Goal: Task Accomplishment & Management: Complete application form

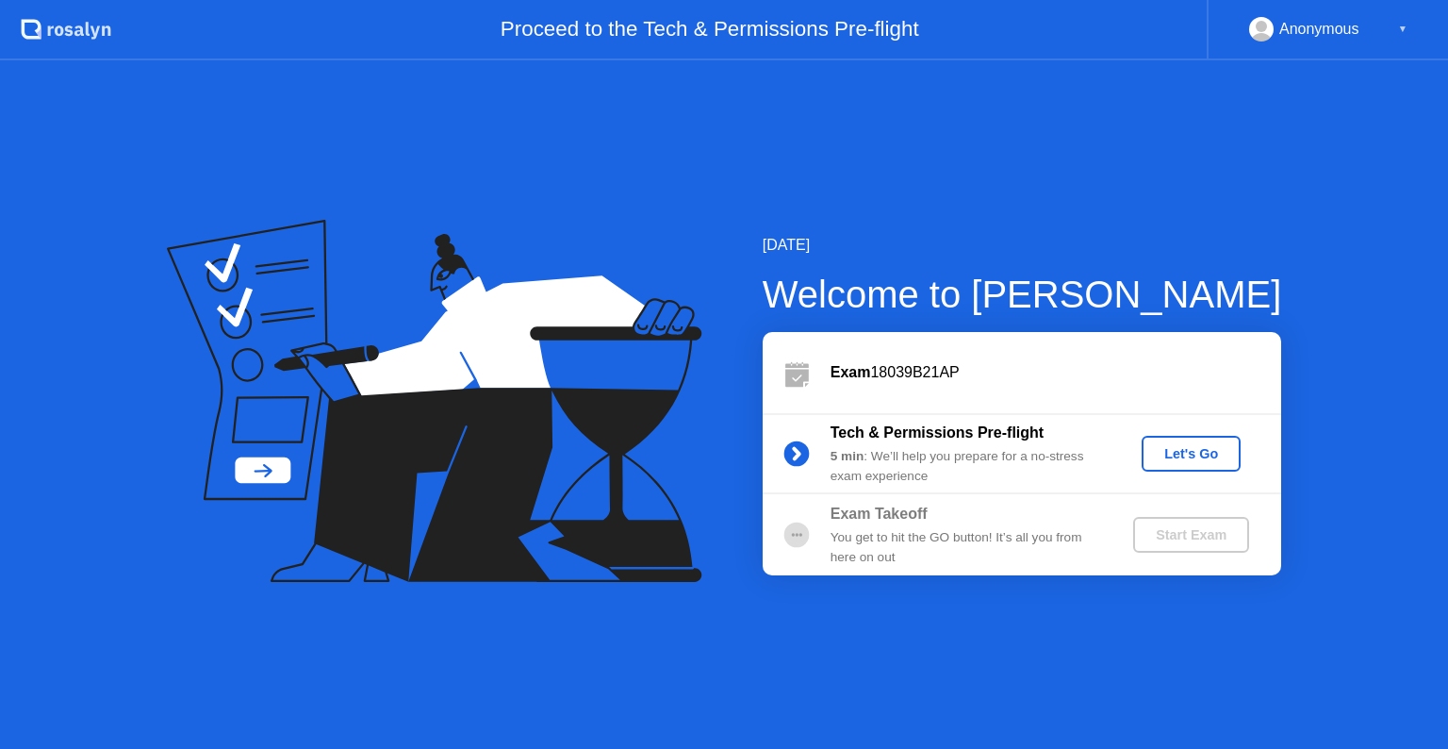
click at [1177, 459] on div "Let's Go" at bounding box center [1191, 453] width 84 height 15
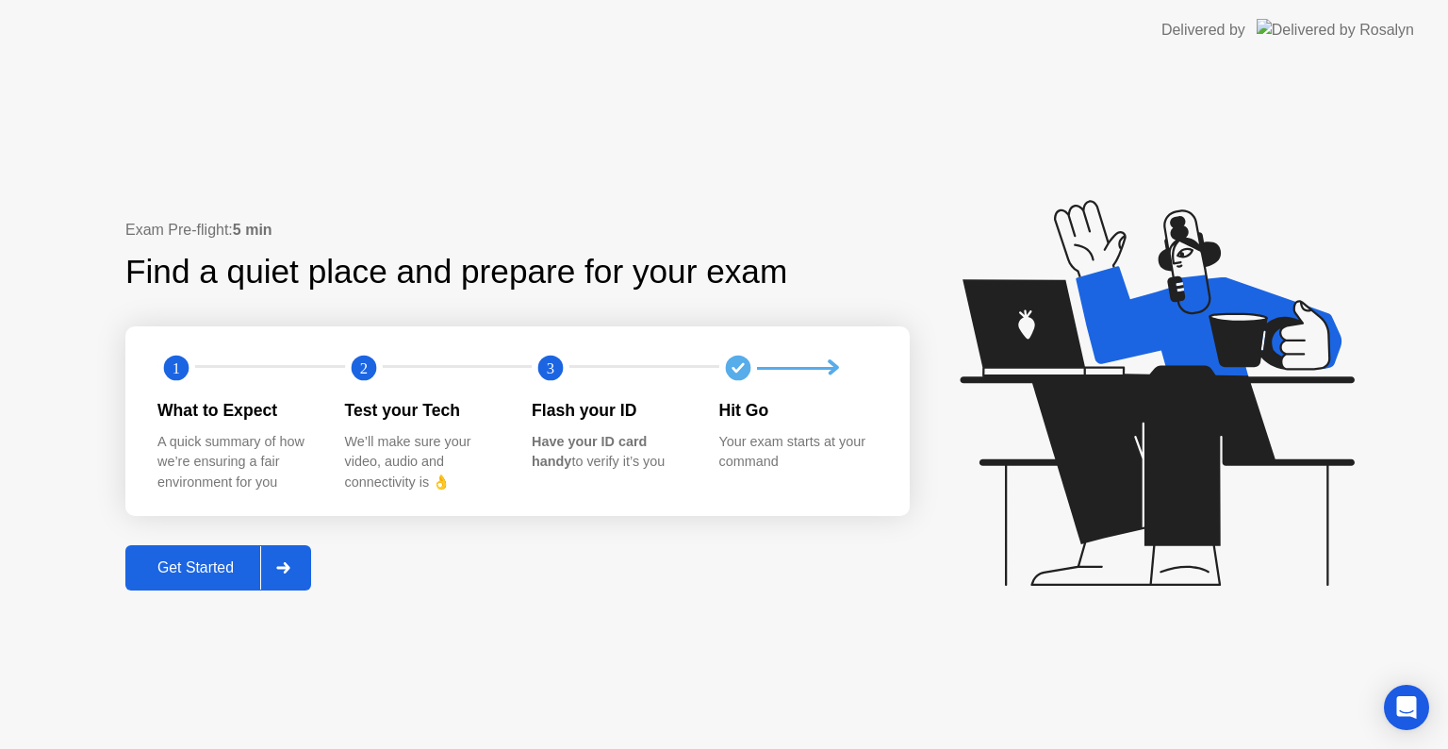
click at [180, 566] on div "Get Started" at bounding box center [195, 567] width 129 height 17
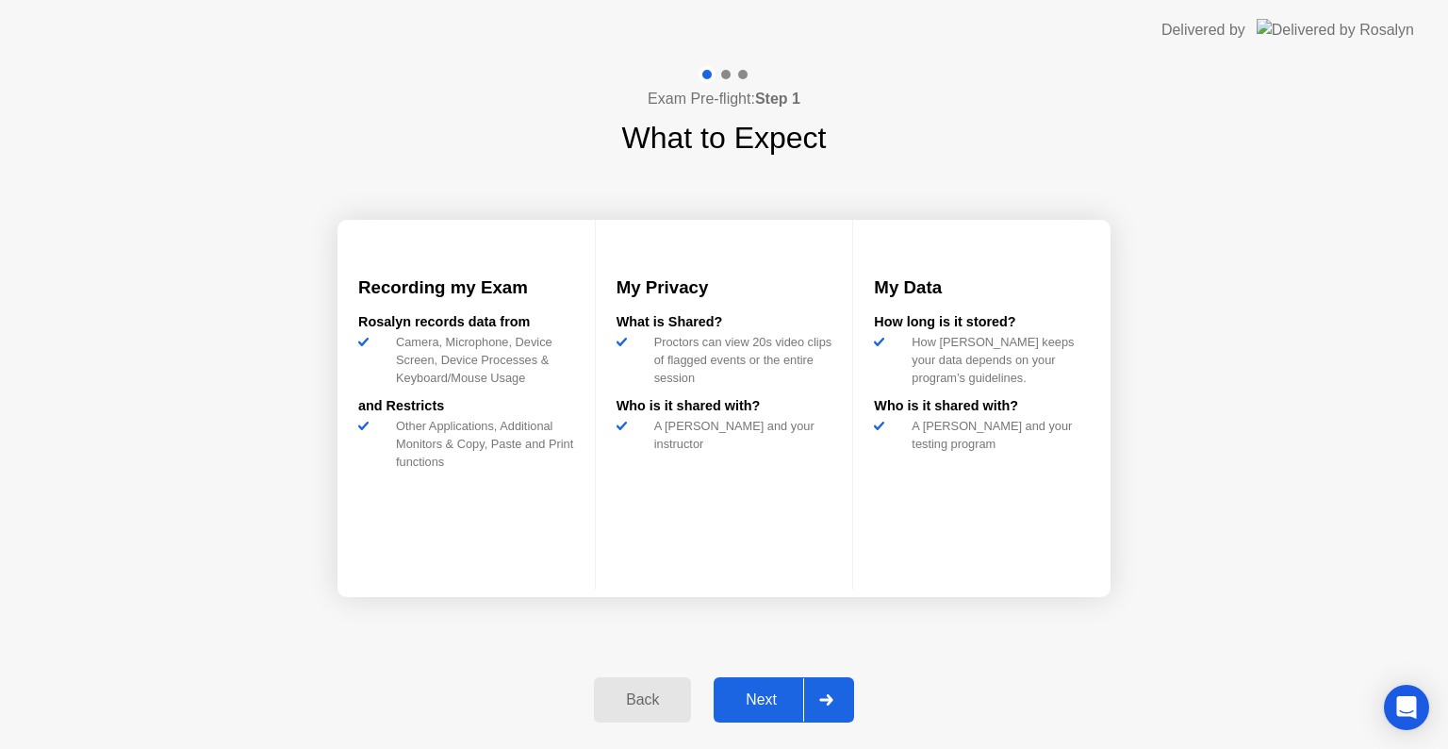
drag, startPoint x: 751, startPoint y: 675, endPoint x: 769, endPoint y: 703, distance: 34.0
click at [769, 703] on div "Back Next" at bounding box center [724, 699] width 283 height 87
click at [769, 703] on div "Next" at bounding box center [761, 699] width 84 height 17
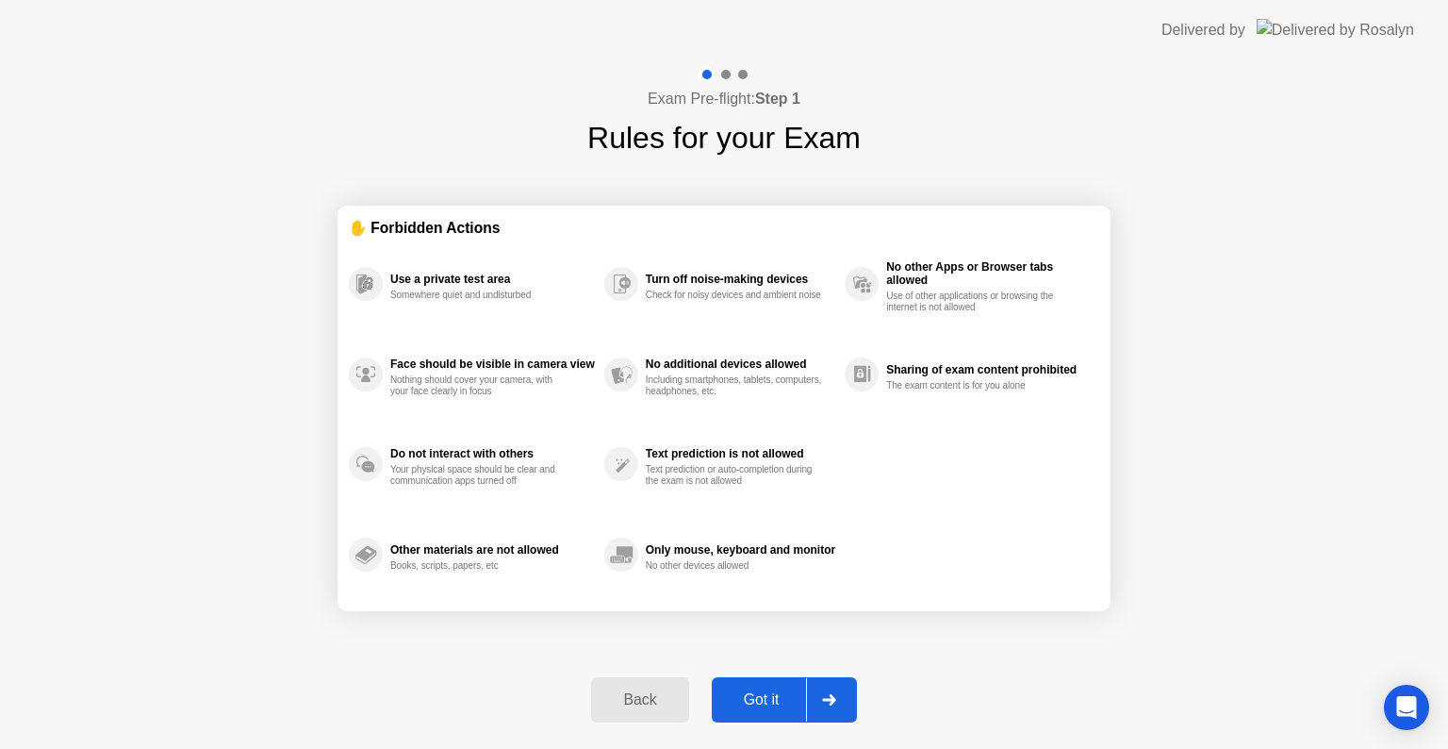
click at [750, 705] on div "Got it" at bounding box center [762, 699] width 89 height 17
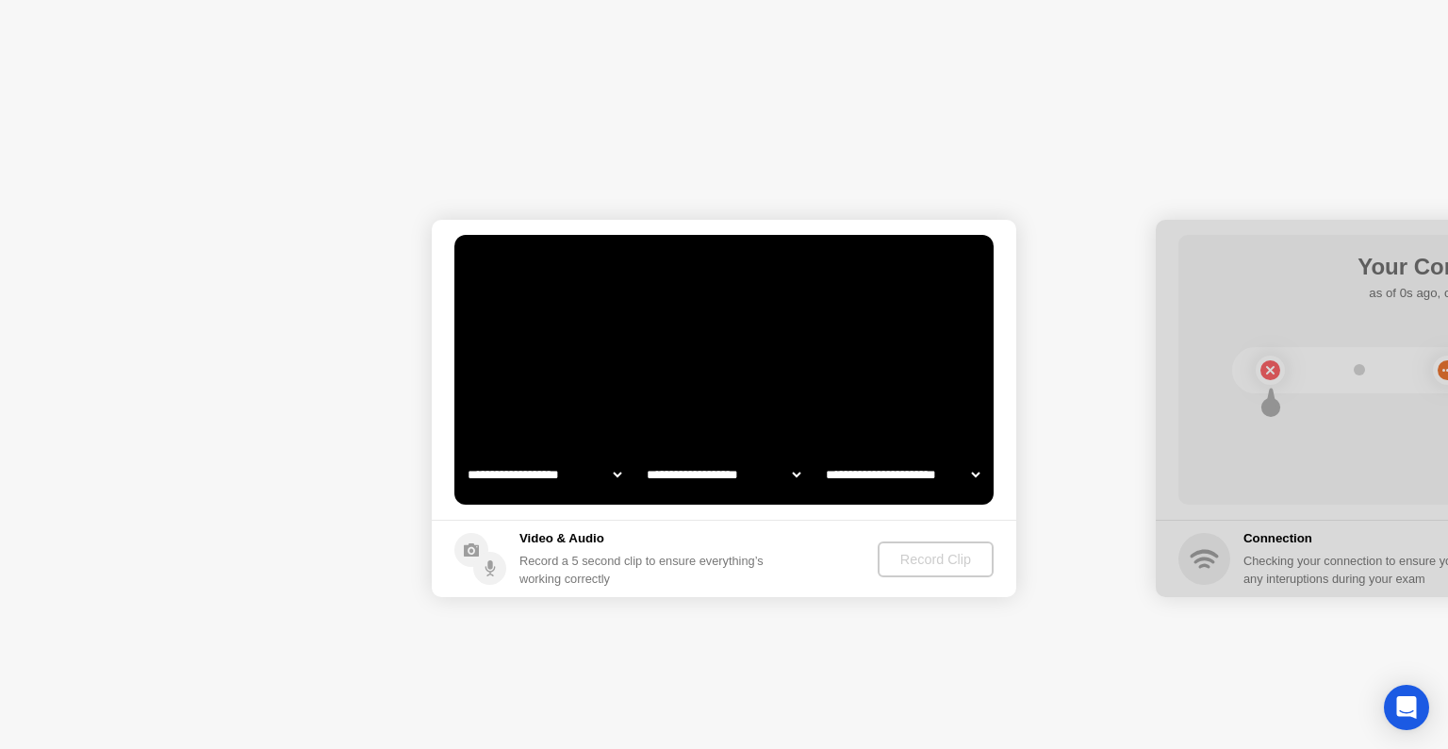
select select "**********"
select select "*******"
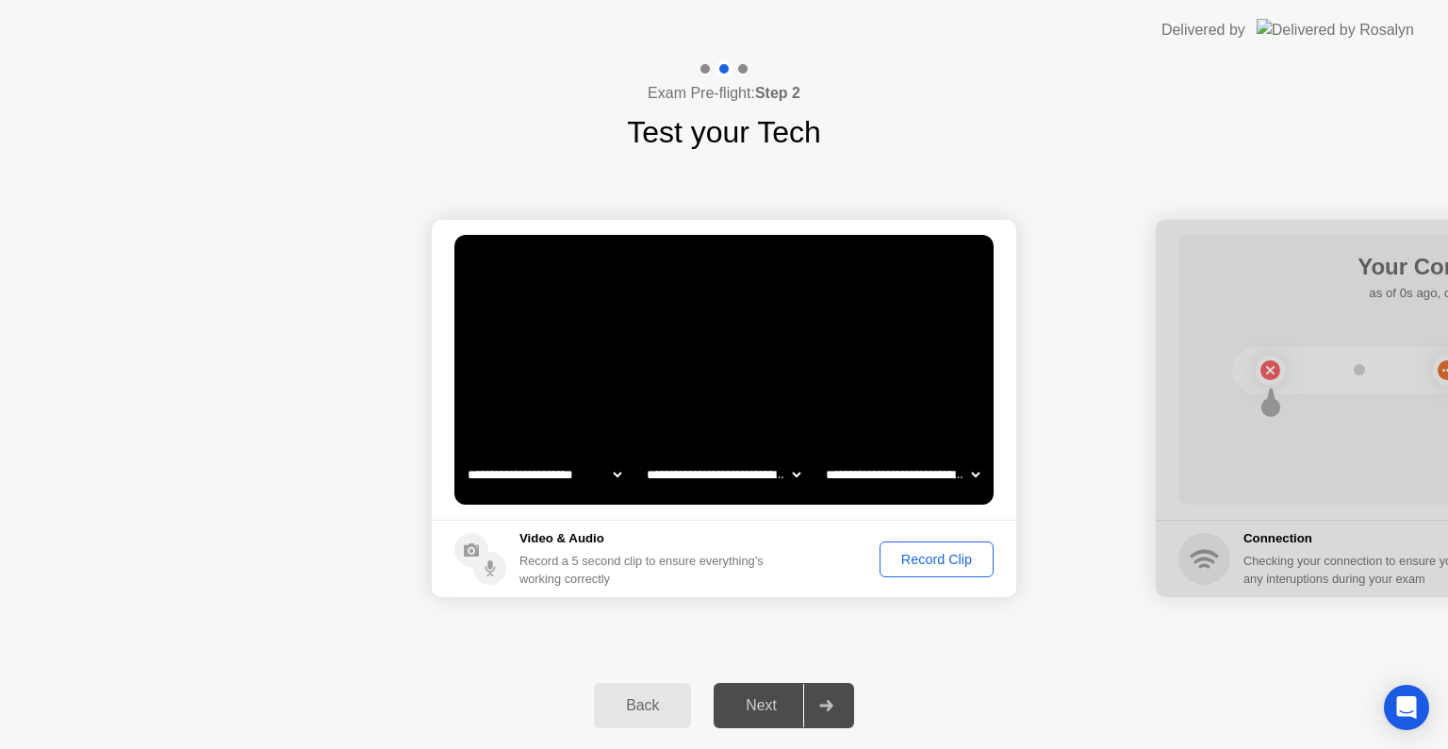
click at [944, 554] on div "Record Clip" at bounding box center [936, 559] width 101 height 15
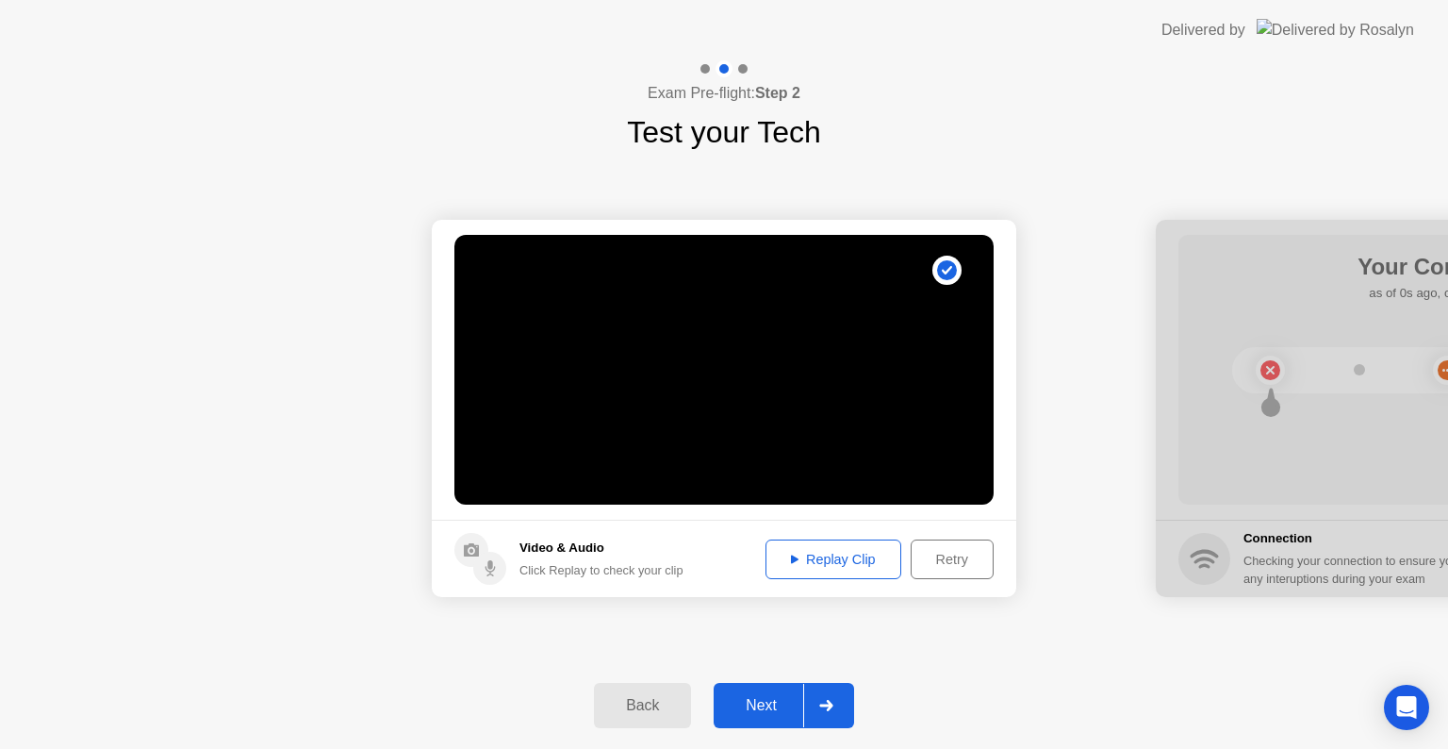
click at [944, 554] on div "Retry" at bounding box center [952, 559] width 70 height 15
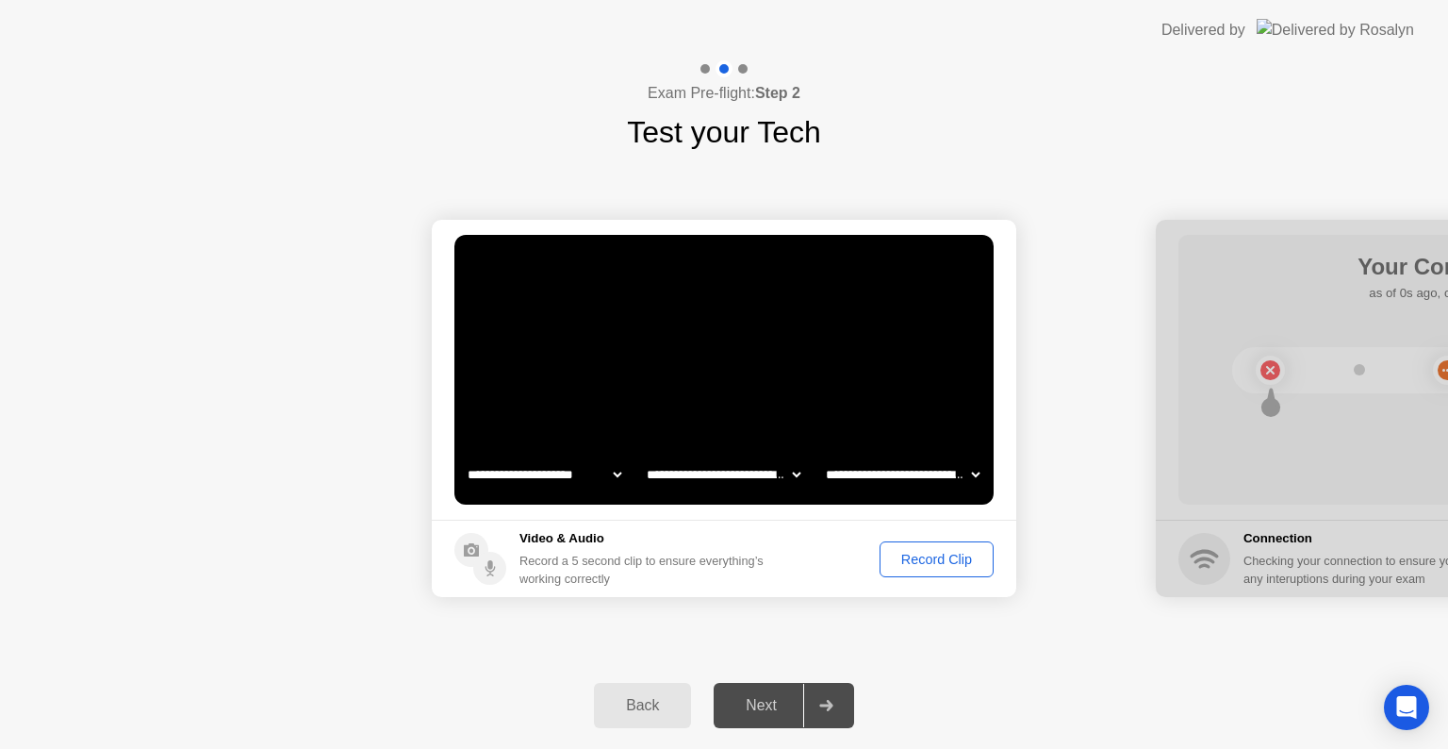
click at [744, 701] on div "Next" at bounding box center [761, 705] width 84 height 17
click at [768, 705] on div "Next" at bounding box center [761, 705] width 84 height 17
click at [759, 699] on div "Next" at bounding box center [761, 705] width 84 height 17
click at [941, 567] on div "Record Clip" at bounding box center [936, 559] width 101 height 15
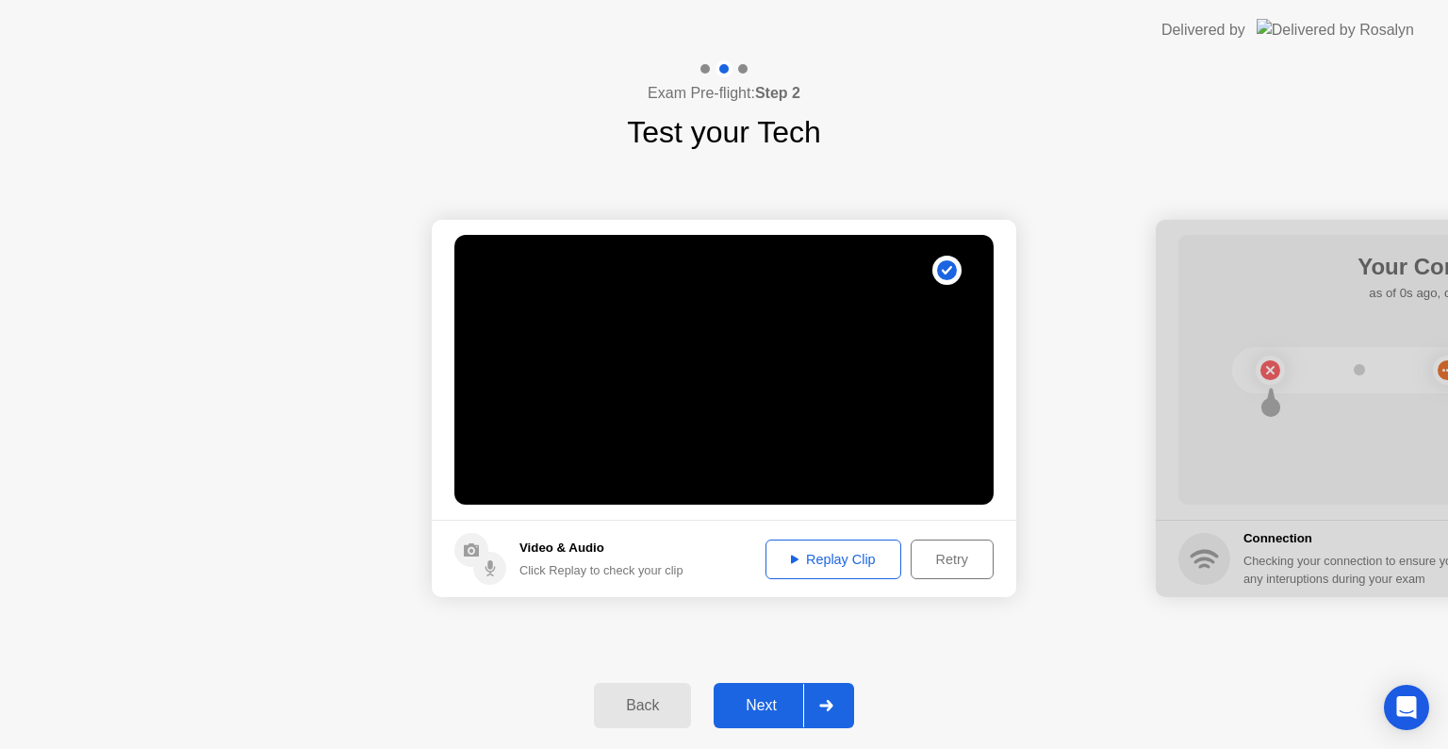
click at [754, 705] on div "Next" at bounding box center [761, 705] width 84 height 17
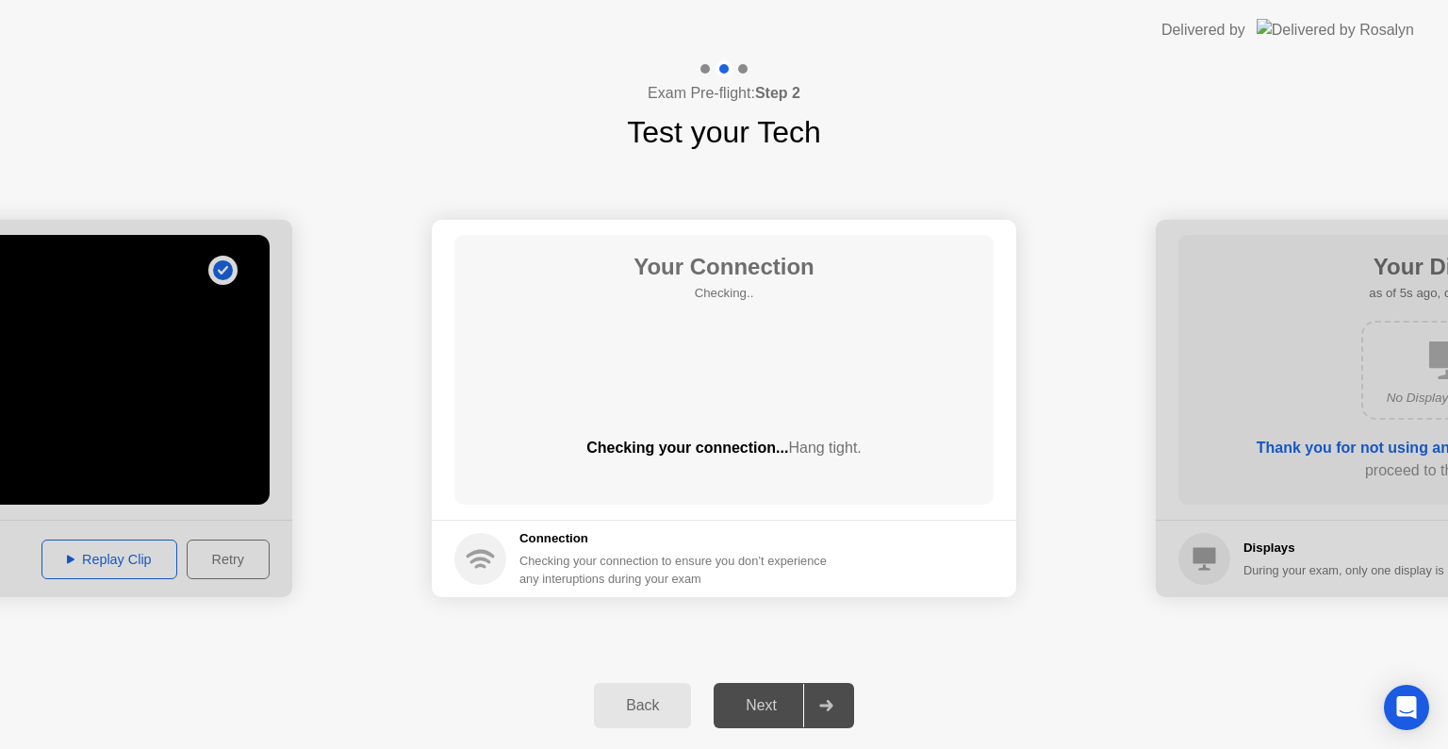
click at [754, 705] on div "Next" at bounding box center [761, 705] width 84 height 17
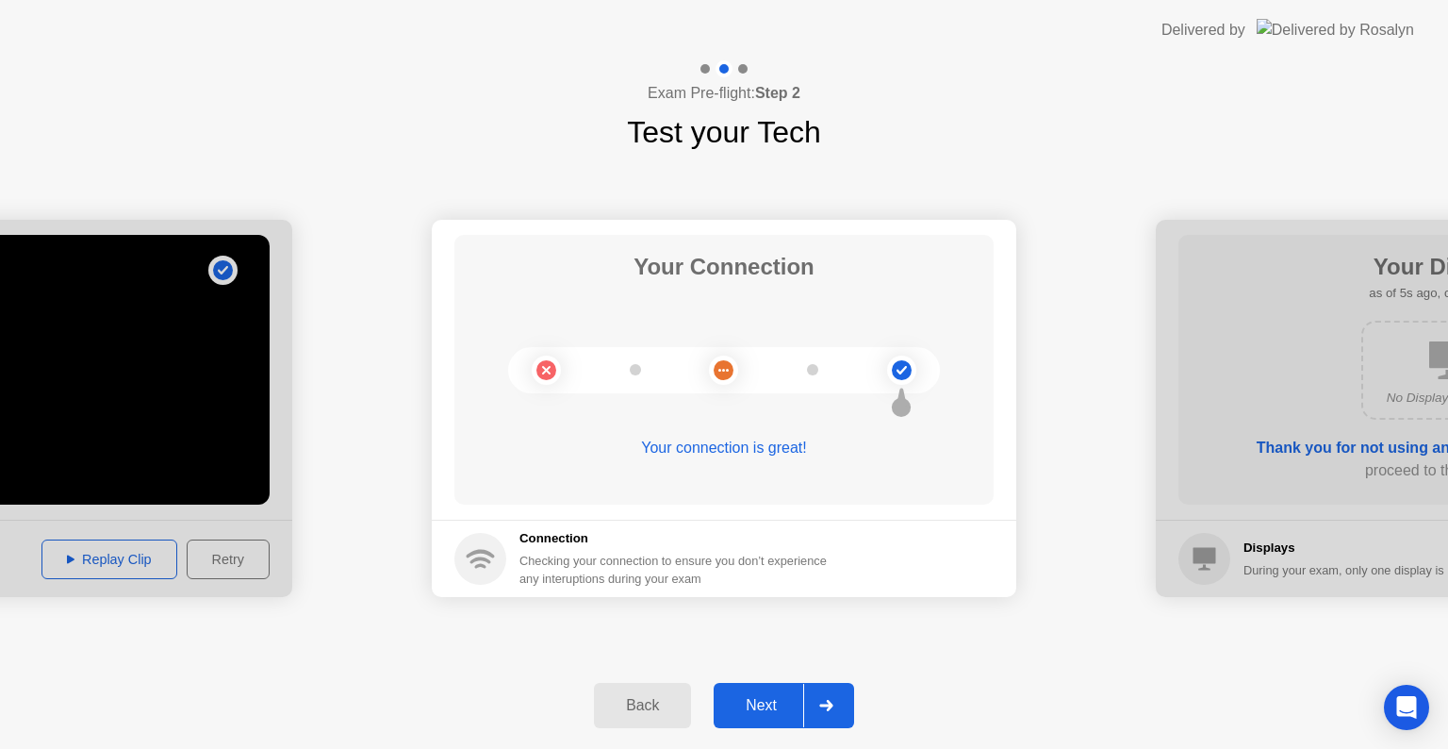
click at [775, 705] on div "Next" at bounding box center [761, 705] width 84 height 17
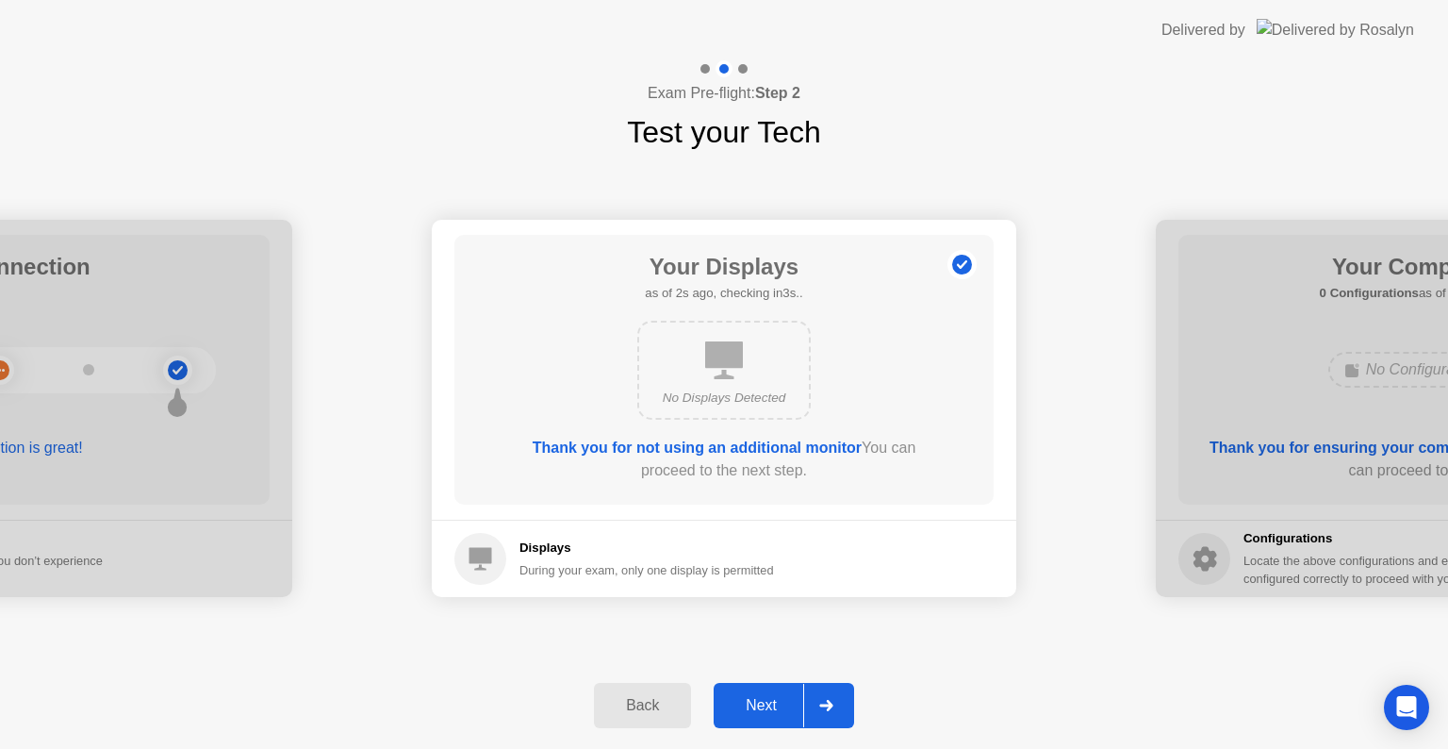
click at [775, 705] on div "Next" at bounding box center [761, 705] width 84 height 17
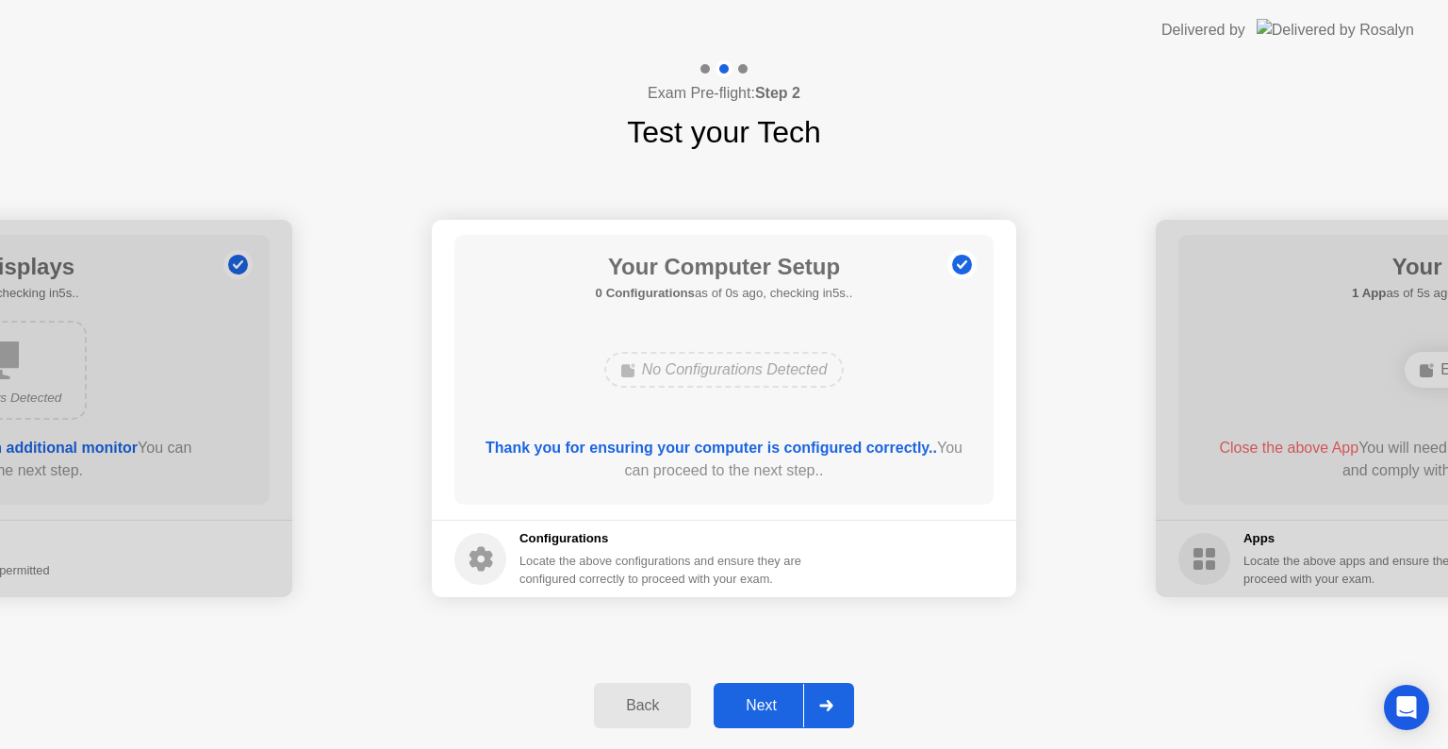
click at [775, 705] on div "Next" at bounding box center [761, 705] width 84 height 17
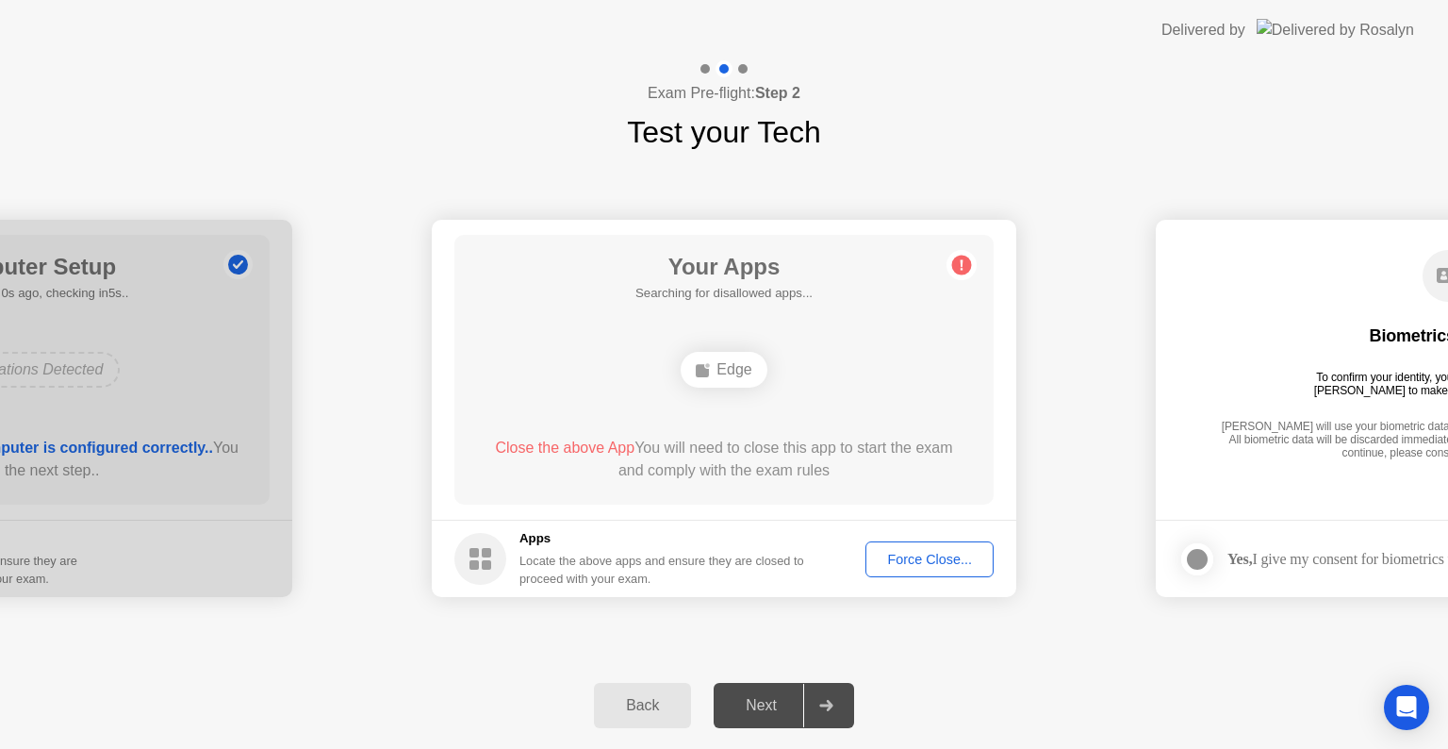
click at [908, 564] on div "Force Close..." at bounding box center [929, 559] width 115 height 15
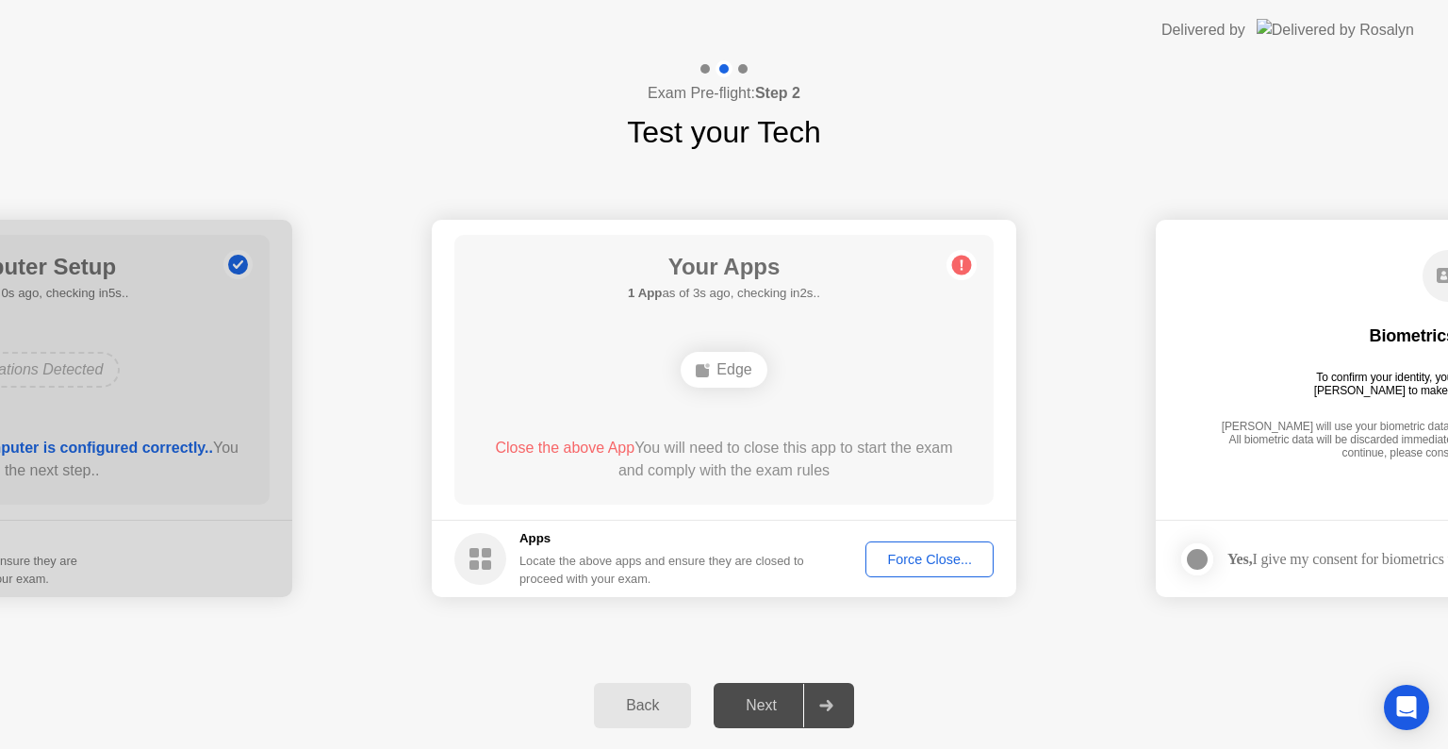
click at [927, 554] on div "Force Close..." at bounding box center [929, 559] width 115 height 15
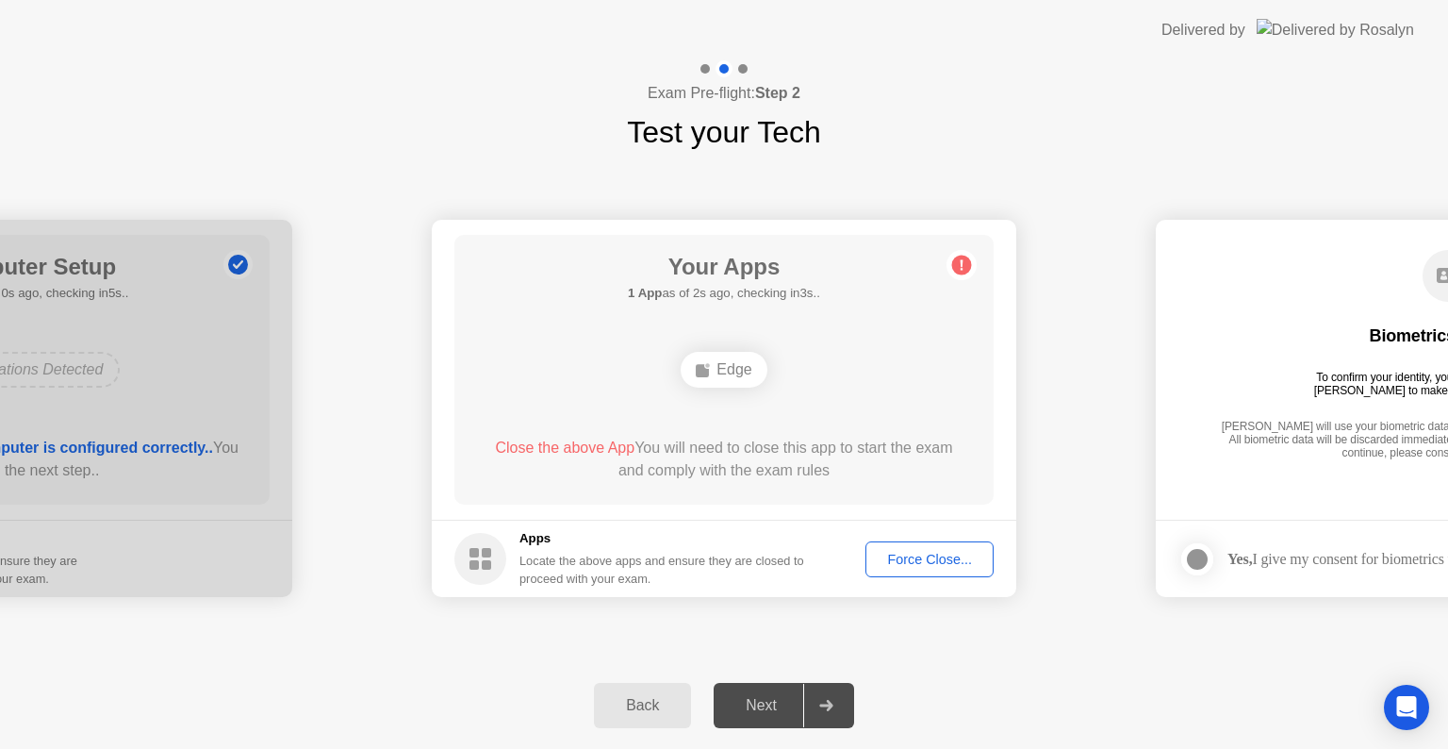
click at [927, 557] on div "Force Close..." at bounding box center [929, 559] width 115 height 15
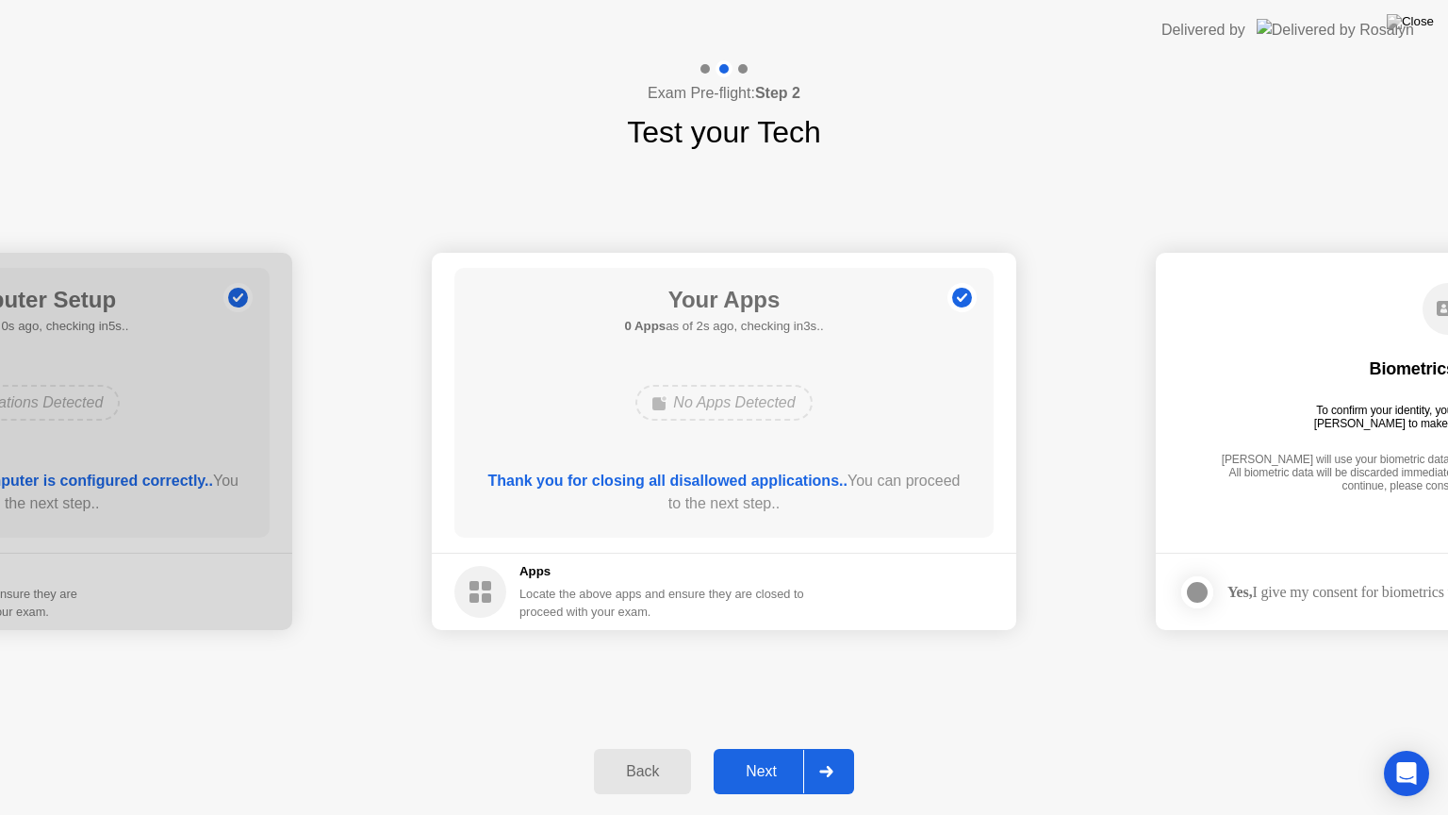
click at [754, 748] on button "Next" at bounding box center [784, 771] width 140 height 45
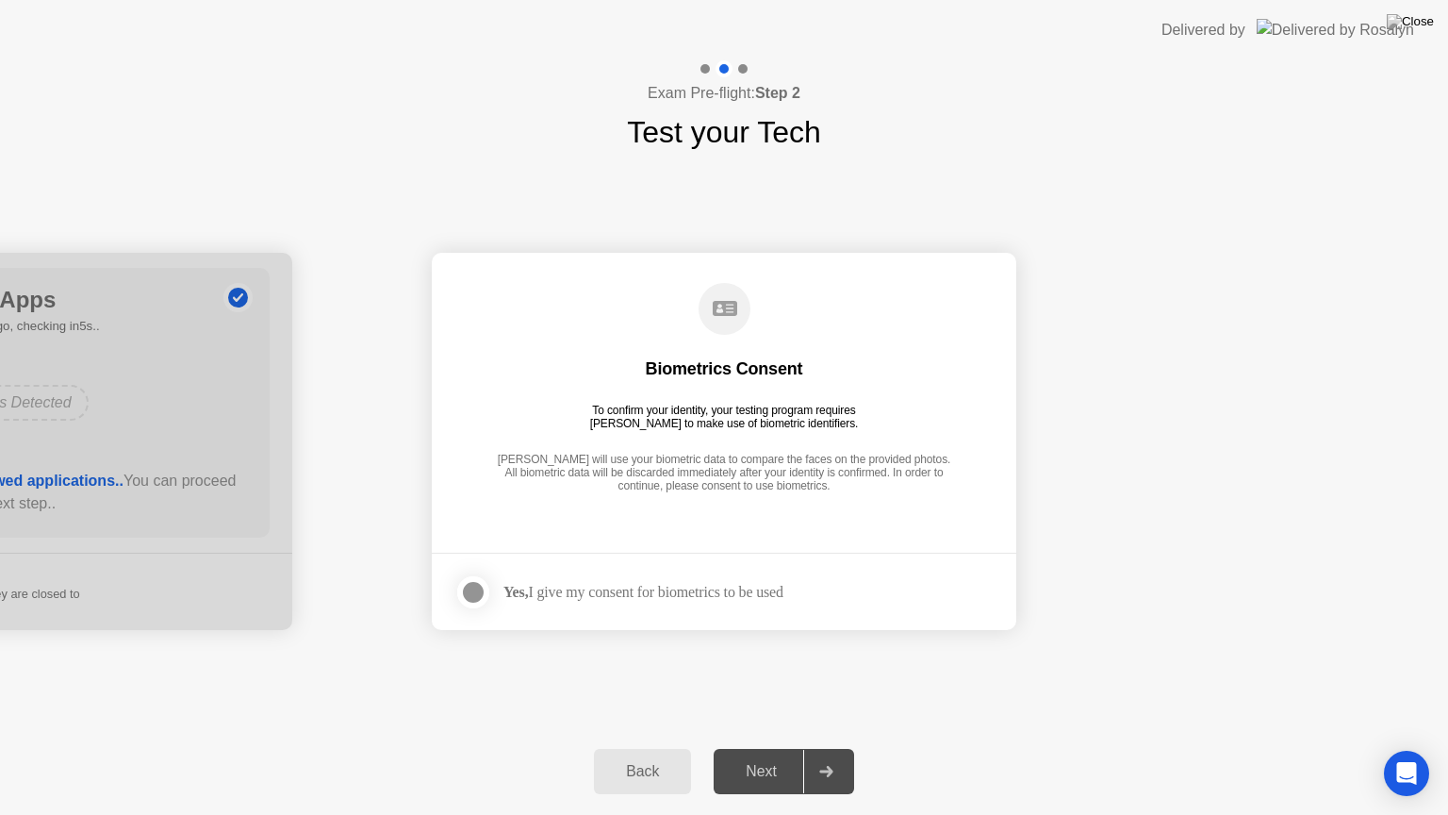
click at [471, 594] on div at bounding box center [473, 592] width 23 height 23
click at [739, 748] on div "Next" at bounding box center [761, 771] width 84 height 17
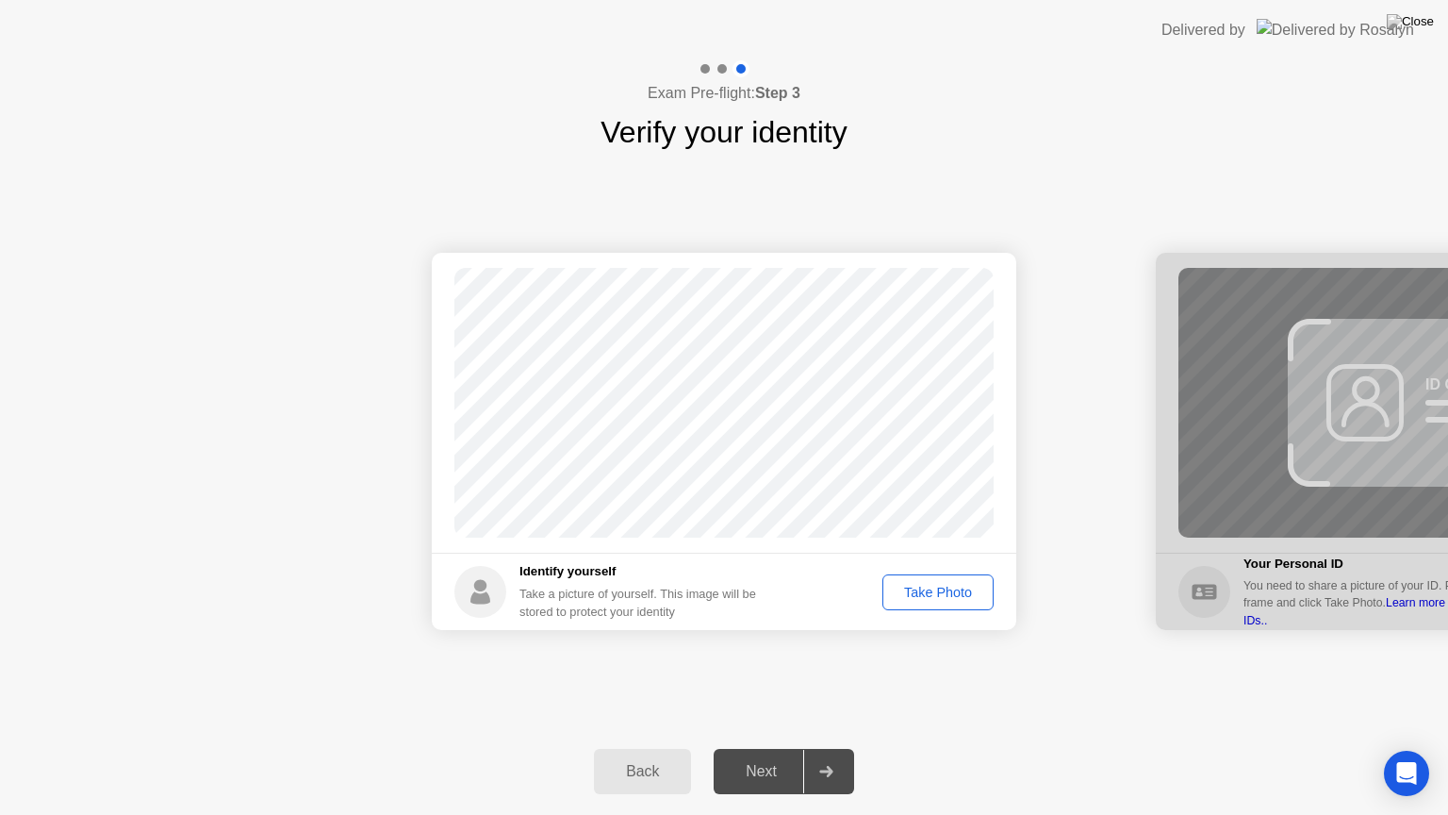
click at [965, 587] on div "Take Photo" at bounding box center [938, 592] width 98 height 15
click at [717, 748] on button "Next" at bounding box center [784, 771] width 140 height 45
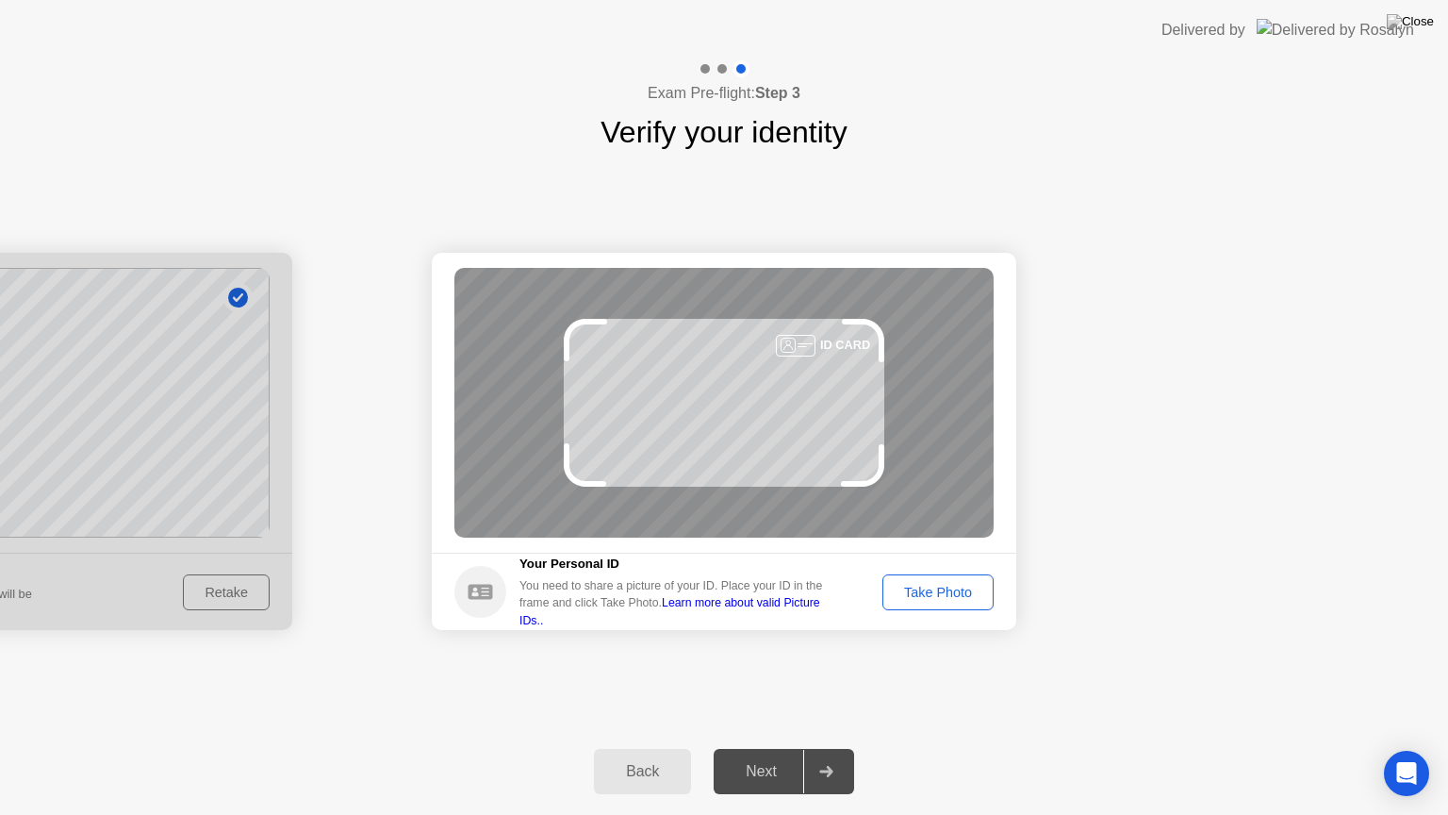
click at [927, 586] on div "Take Photo" at bounding box center [938, 592] width 98 height 15
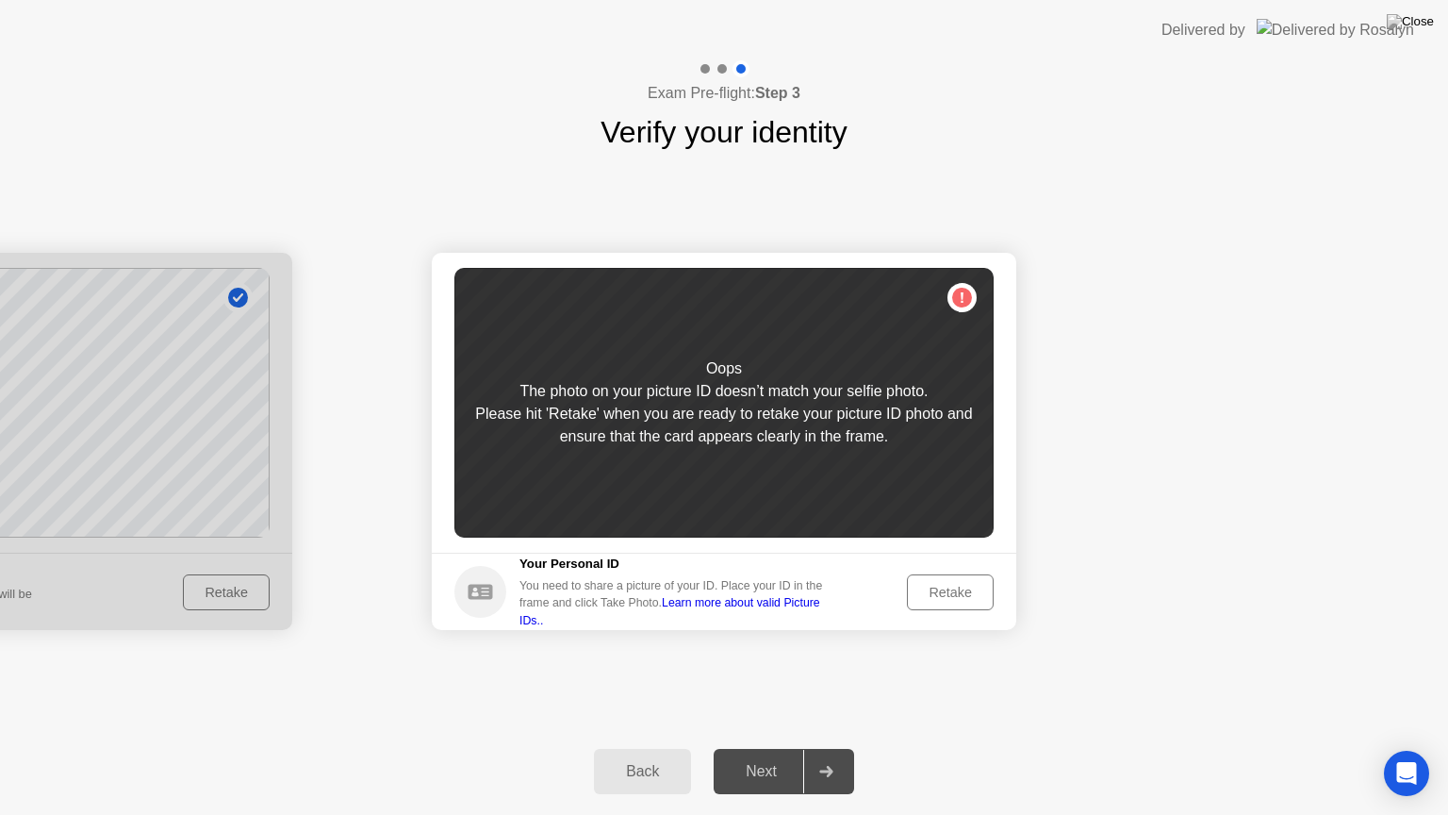
drag, startPoint x: 927, startPoint y: 586, endPoint x: 939, endPoint y: 596, distance: 16.1
click at [939, 596] on div "Retake" at bounding box center [951, 592] width 74 height 15
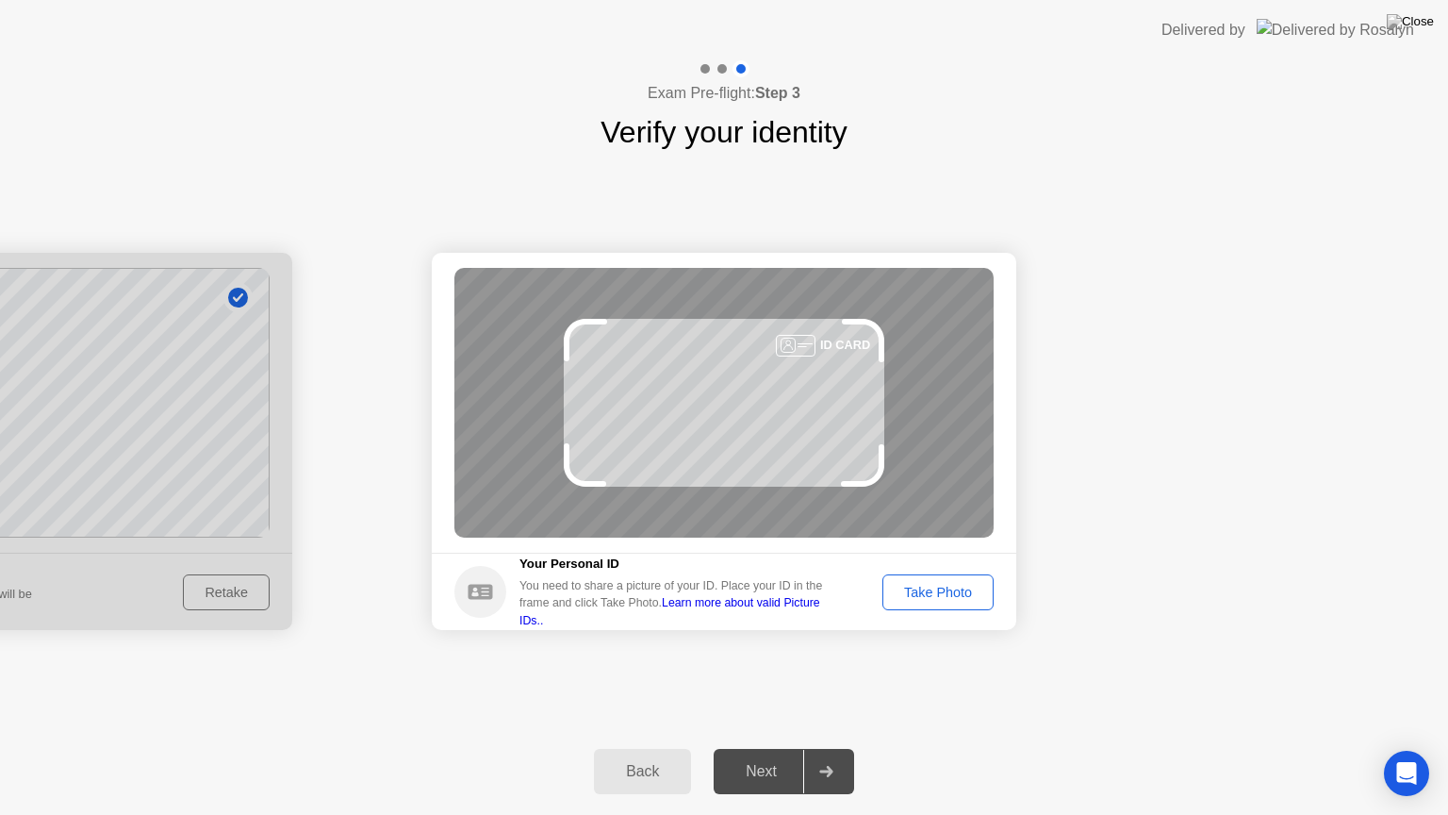
click at [939, 596] on div "Take Photo" at bounding box center [938, 592] width 98 height 15
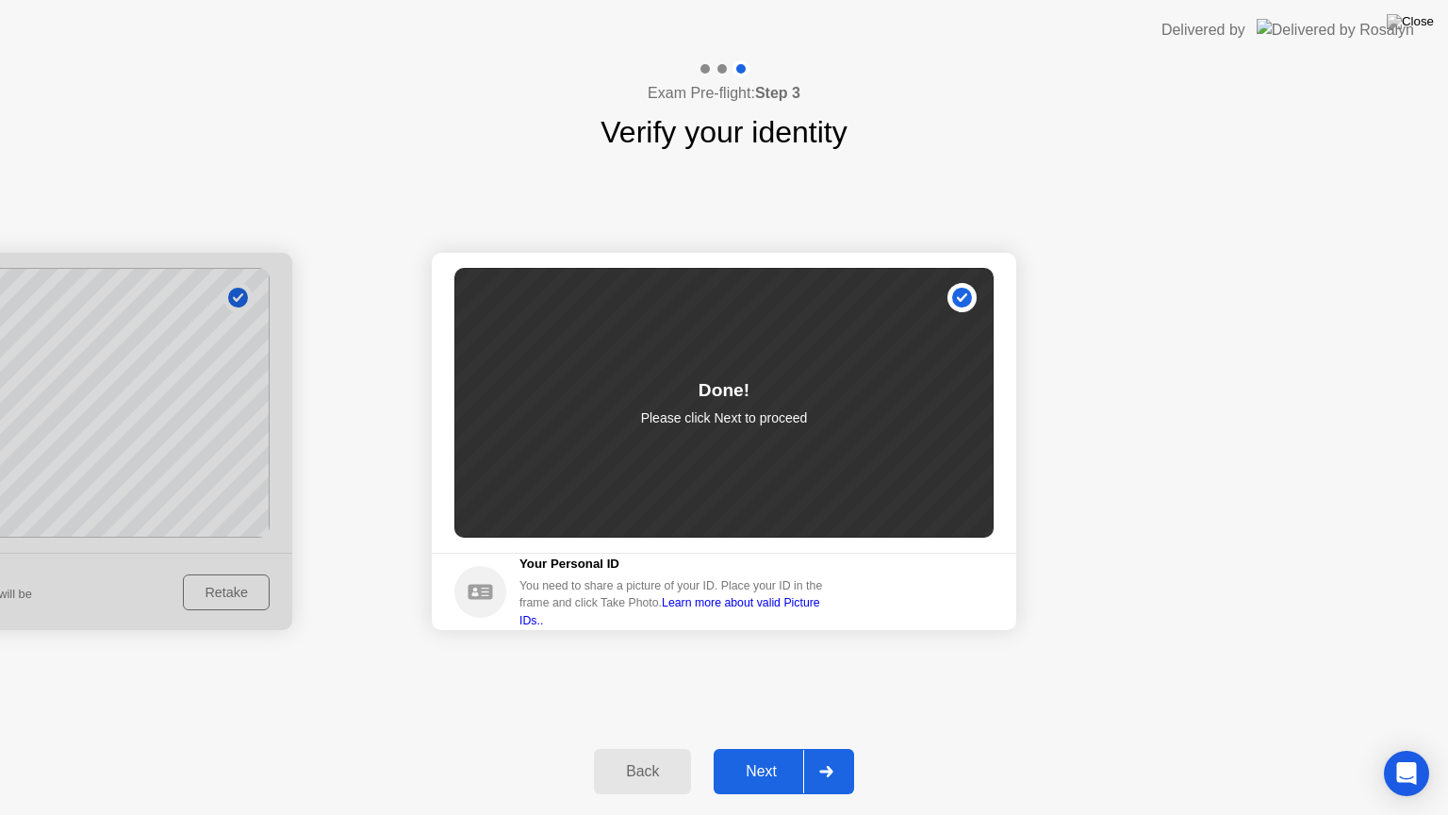
click at [763, 748] on div "Next" at bounding box center [761, 771] width 84 height 17
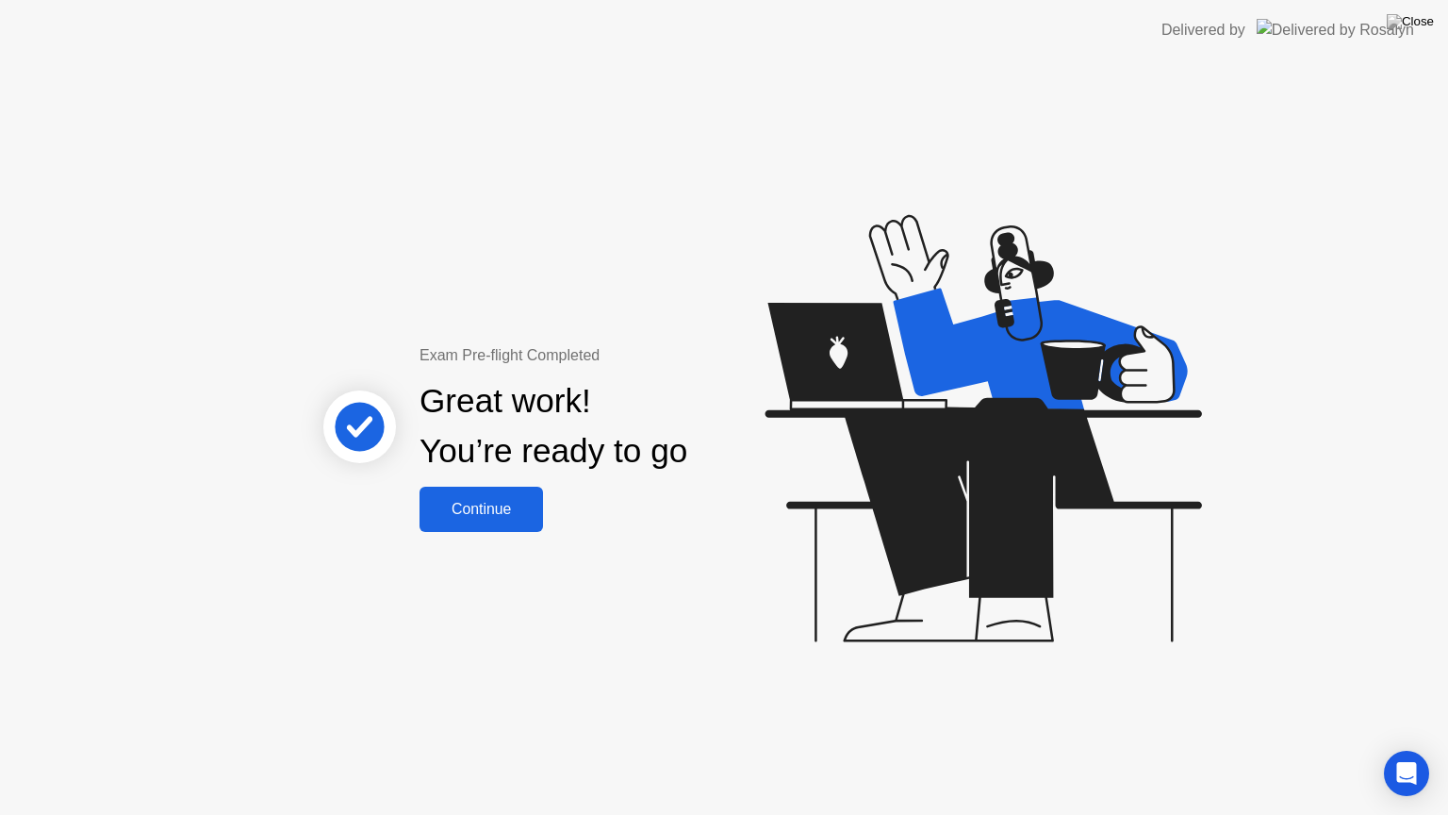
click at [465, 514] on div "Continue" at bounding box center [481, 509] width 112 height 17
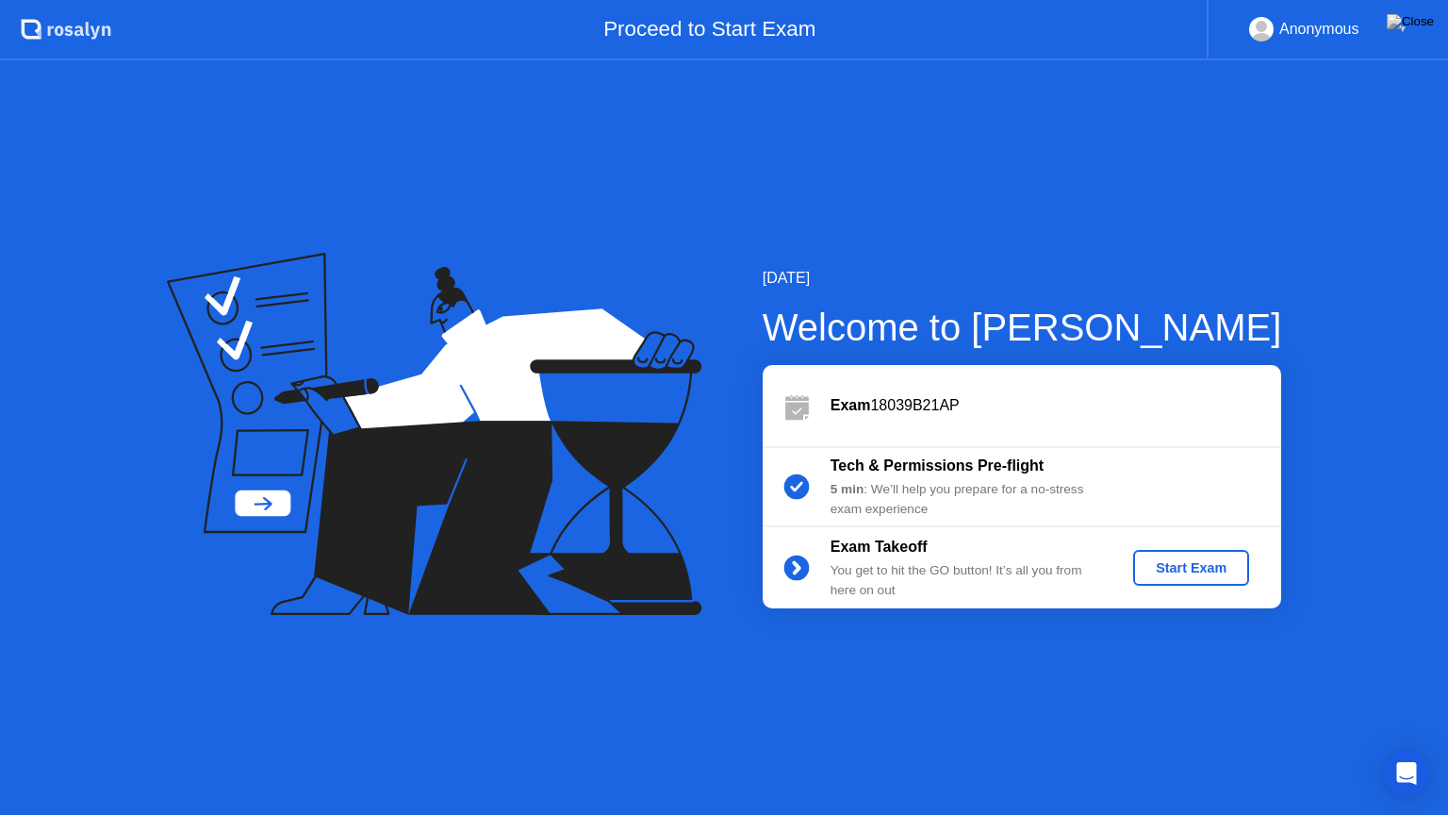
click at [1199, 572] on div "Start Exam" at bounding box center [1191, 567] width 101 height 15
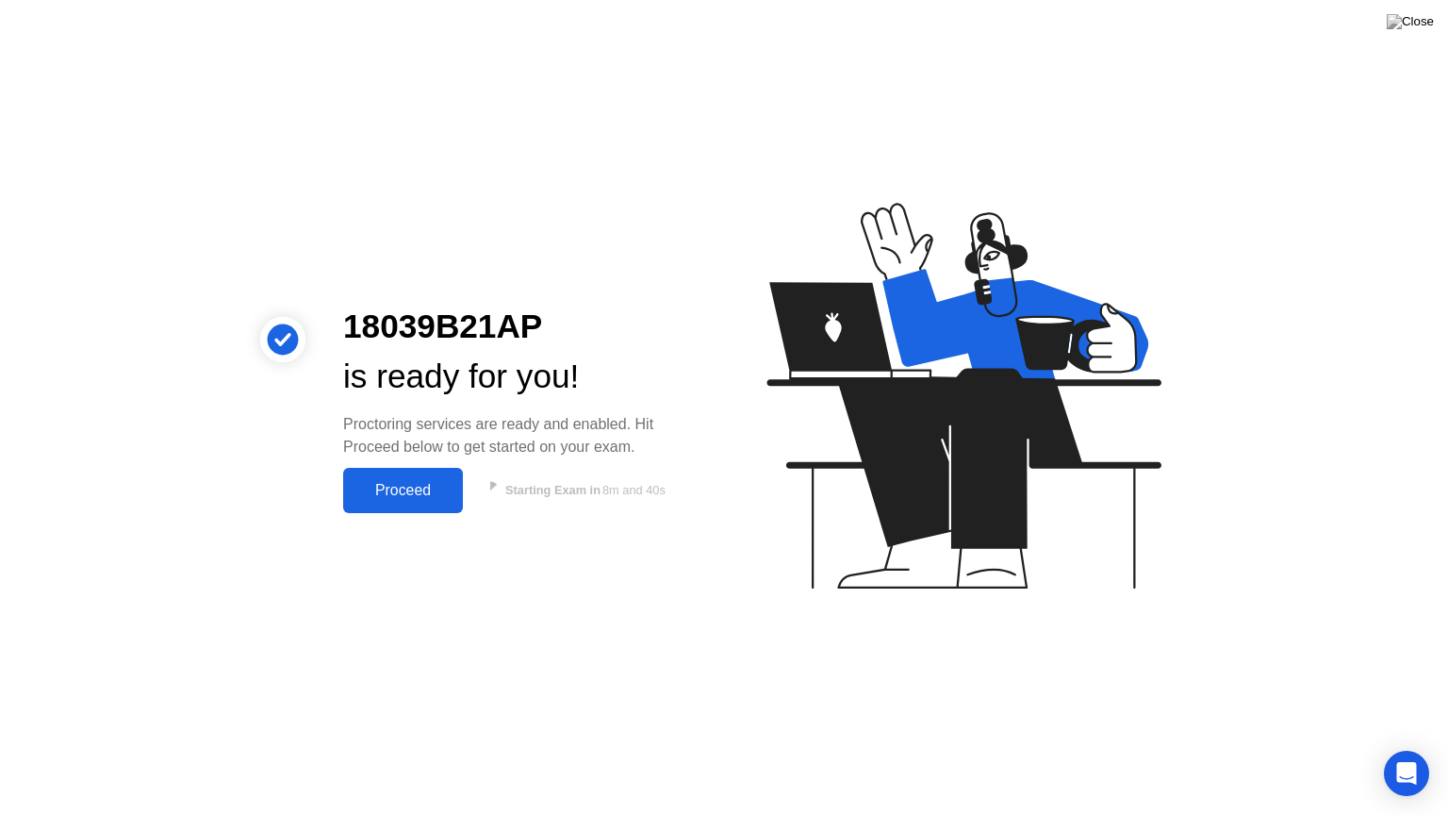
click at [377, 504] on button "Proceed" at bounding box center [403, 490] width 120 height 45
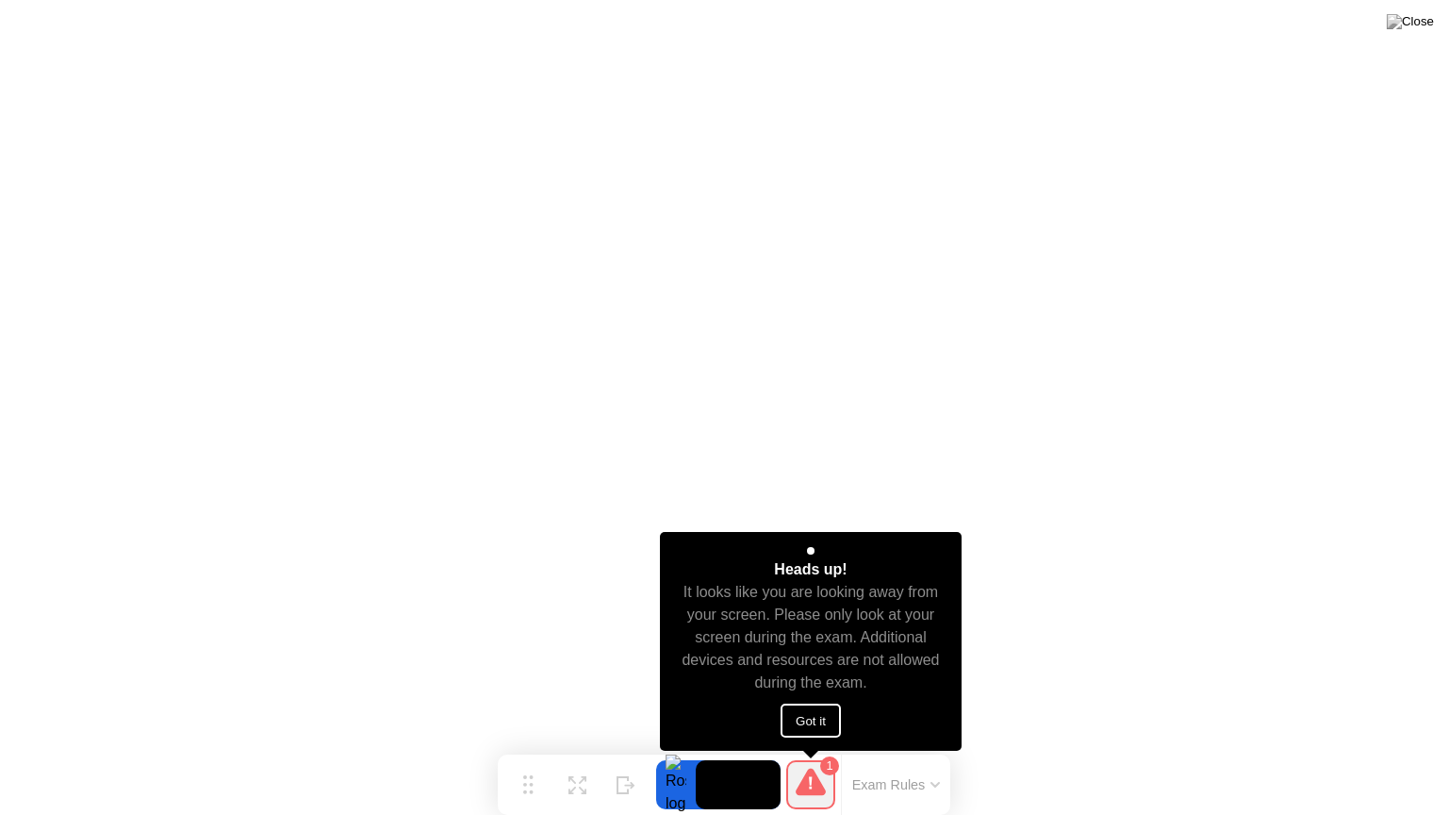
click at [811, 729] on button "Got it" at bounding box center [811, 720] width 60 height 34
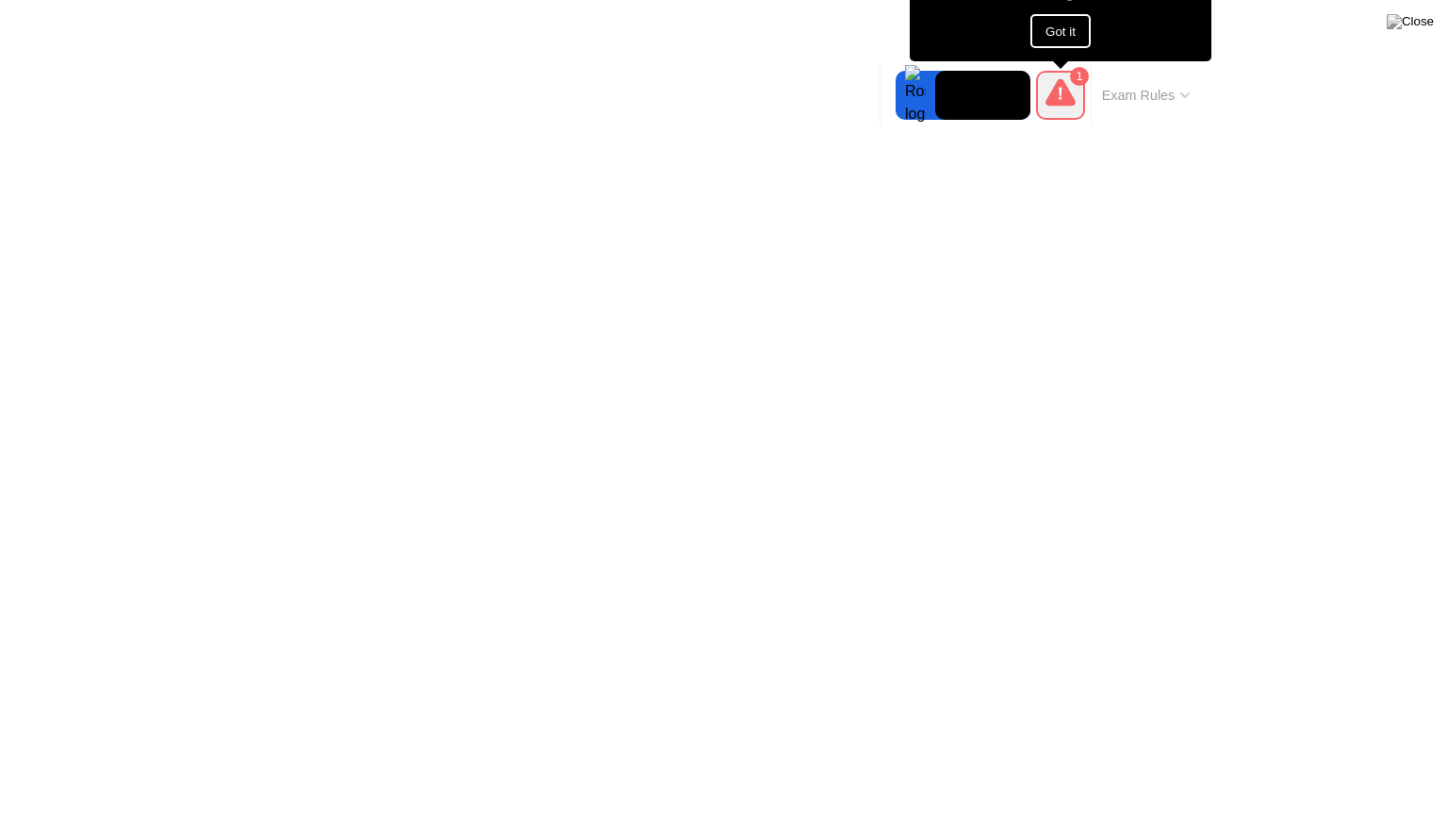
click at [1049, 25] on button "Got it" at bounding box center [1061, 31] width 60 height 34
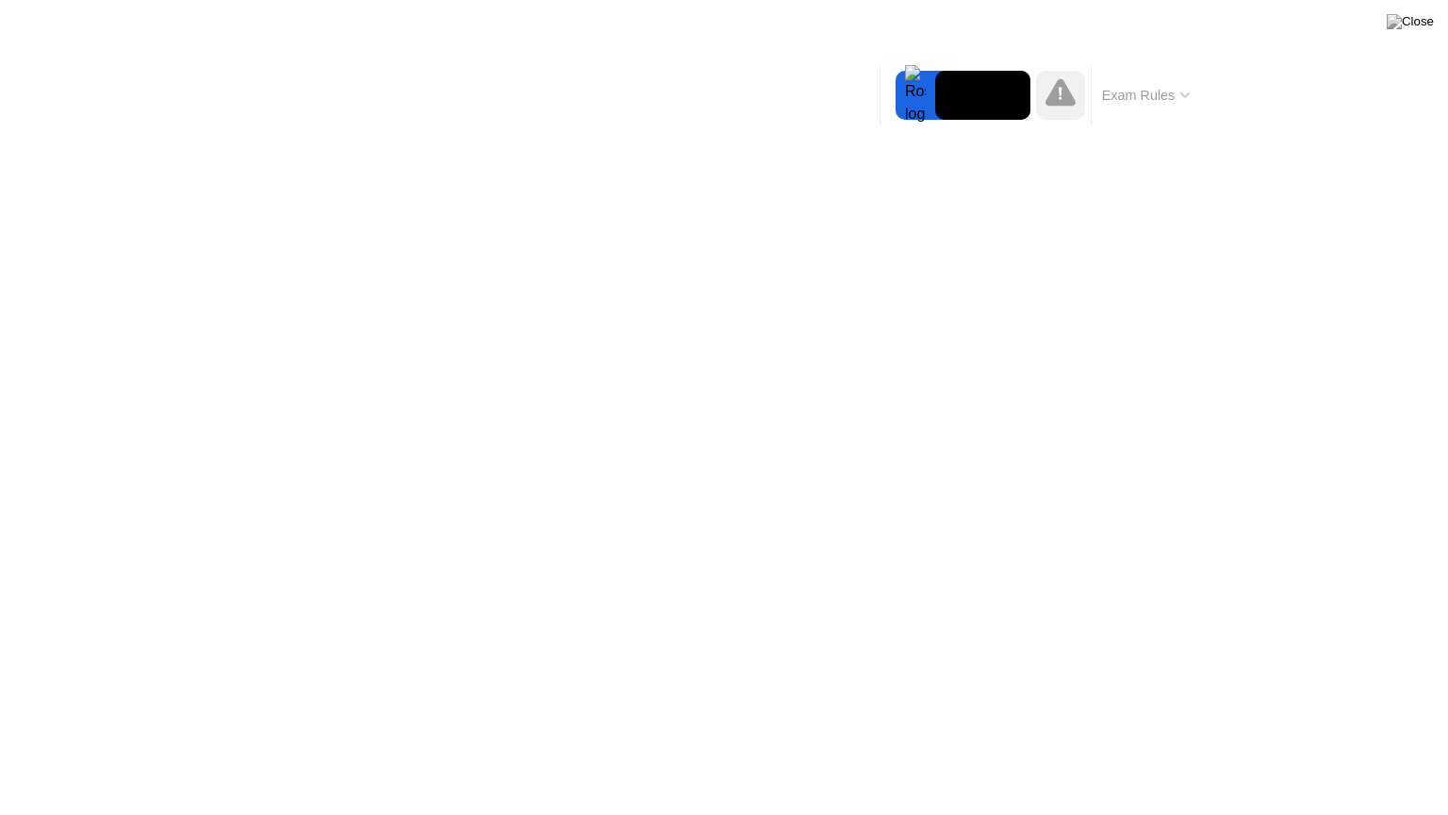
click at [1178, 91] on button "Exam Rules" at bounding box center [1147, 95] width 100 height 17
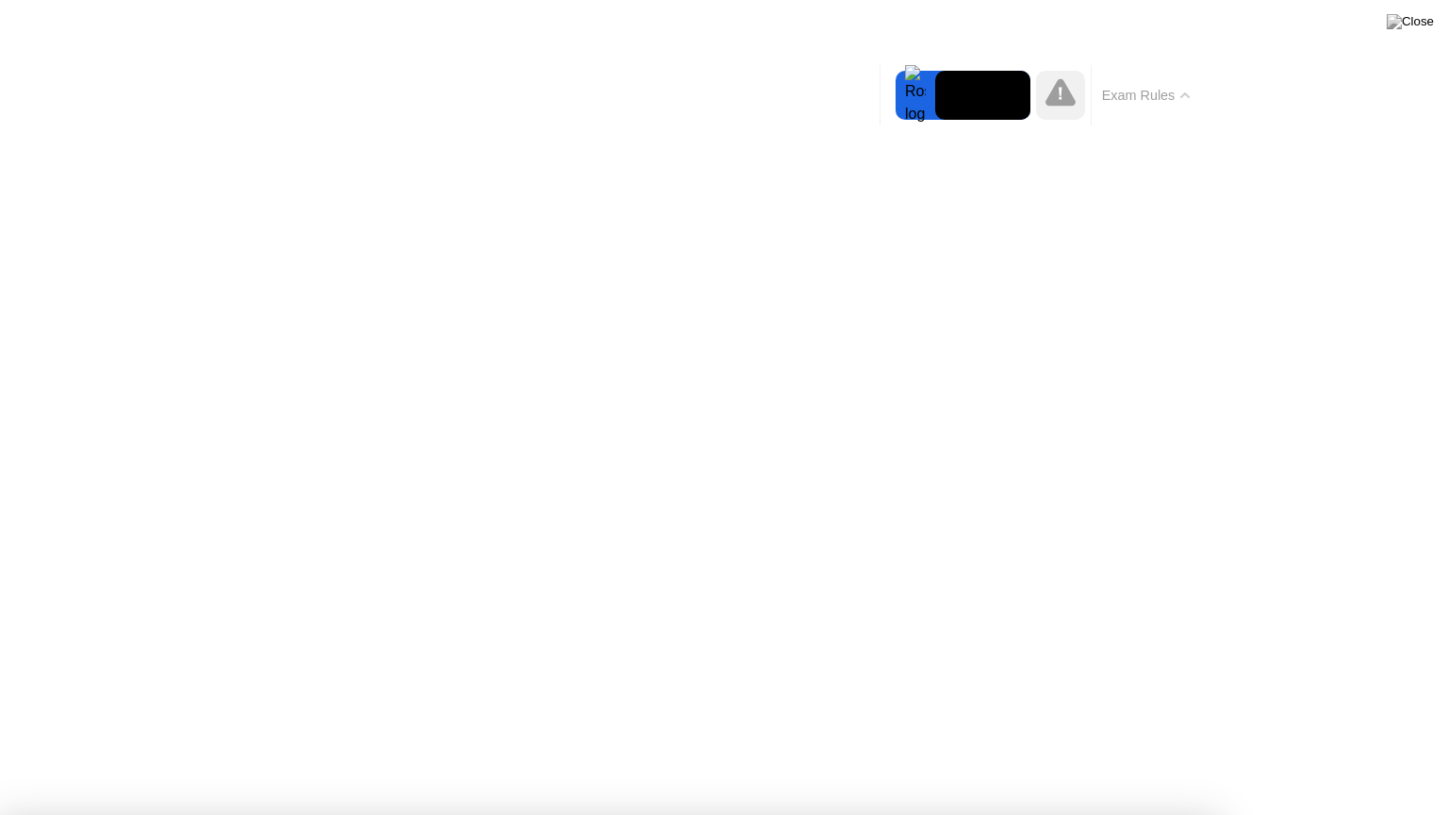
click at [1414, 28] on img at bounding box center [1410, 21] width 47 height 15
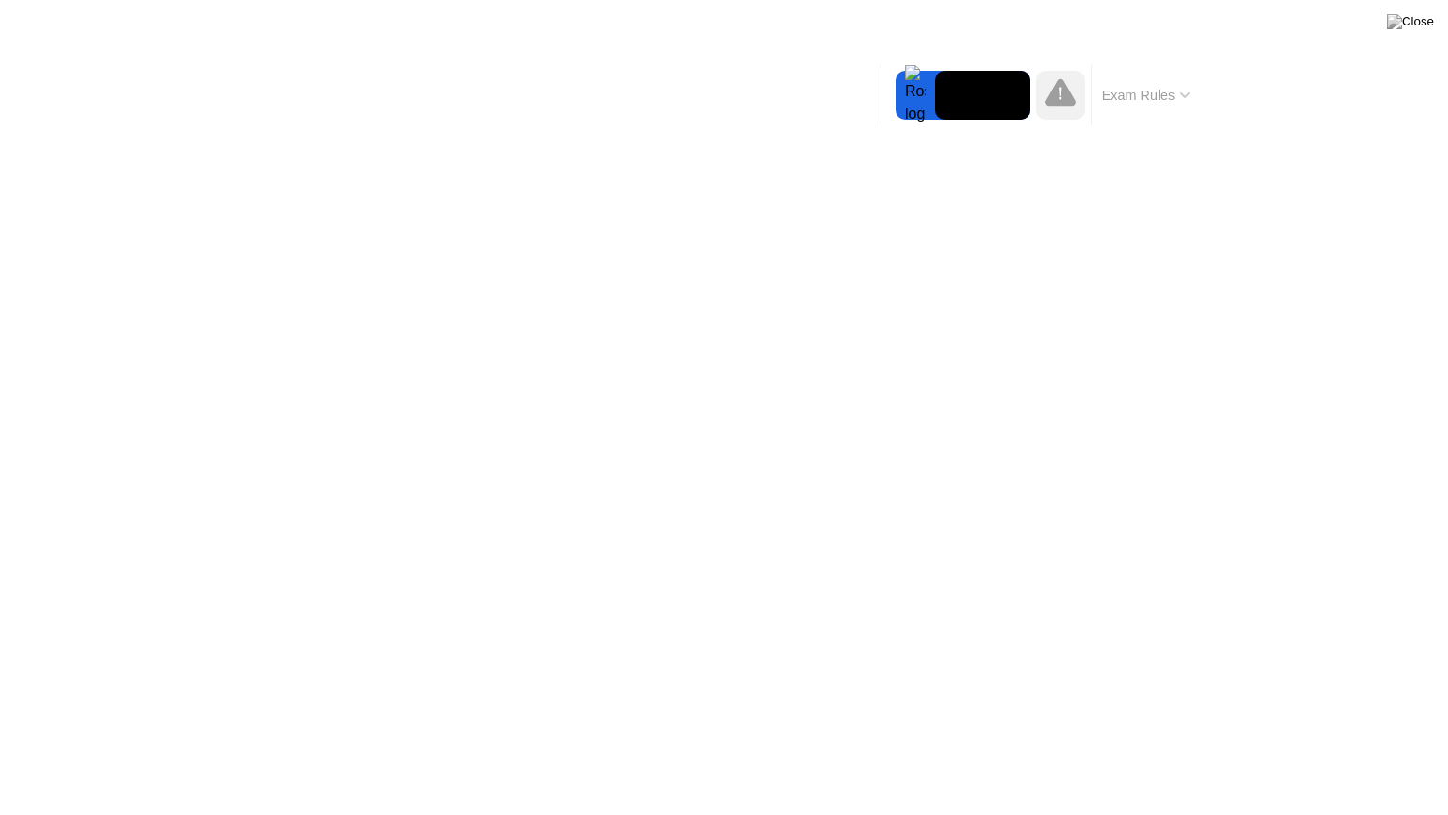
click at [997, 107] on video at bounding box center [982, 95] width 95 height 49
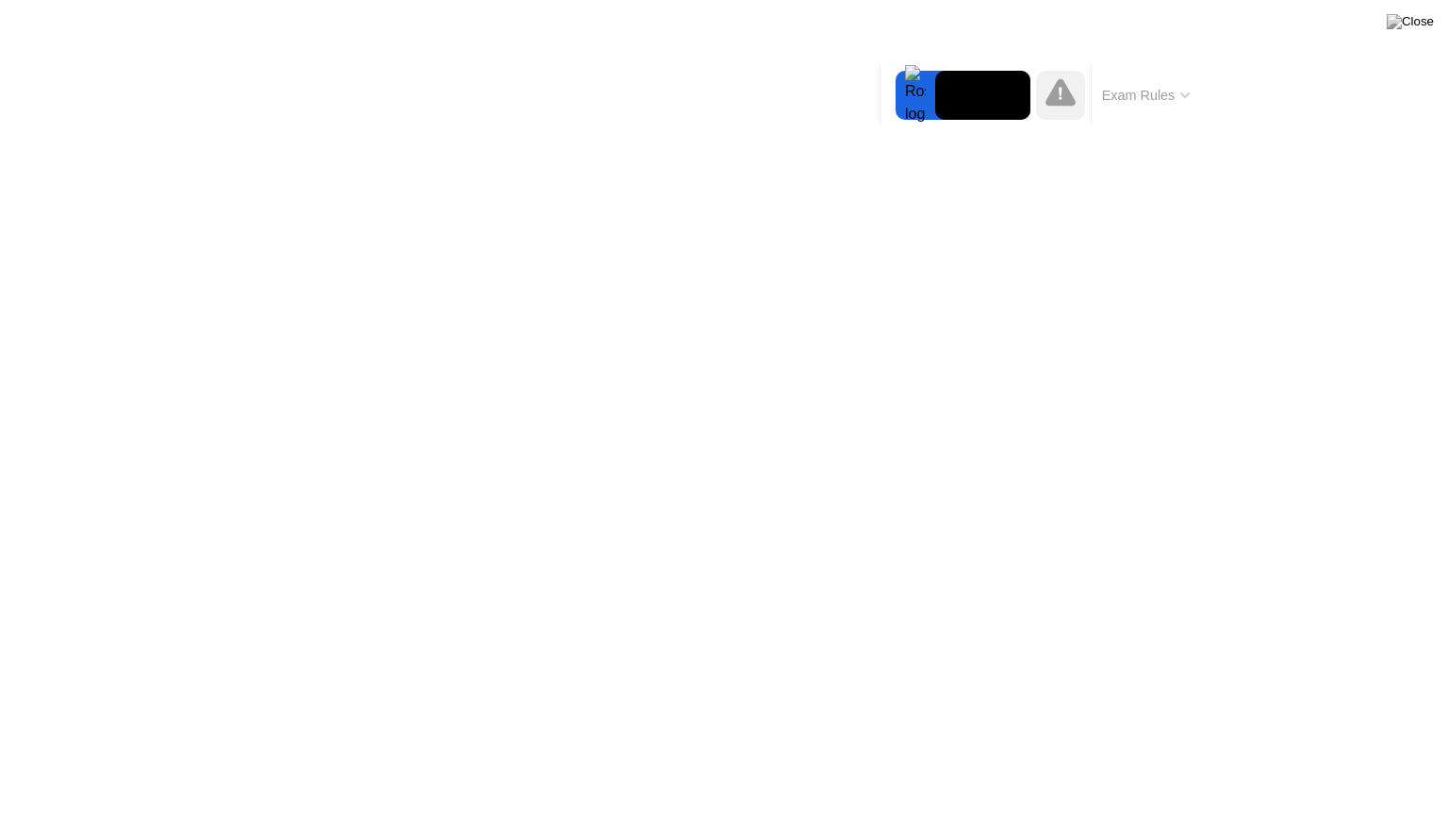
click at [1110, 99] on button "Exam Rules" at bounding box center [1147, 95] width 100 height 17
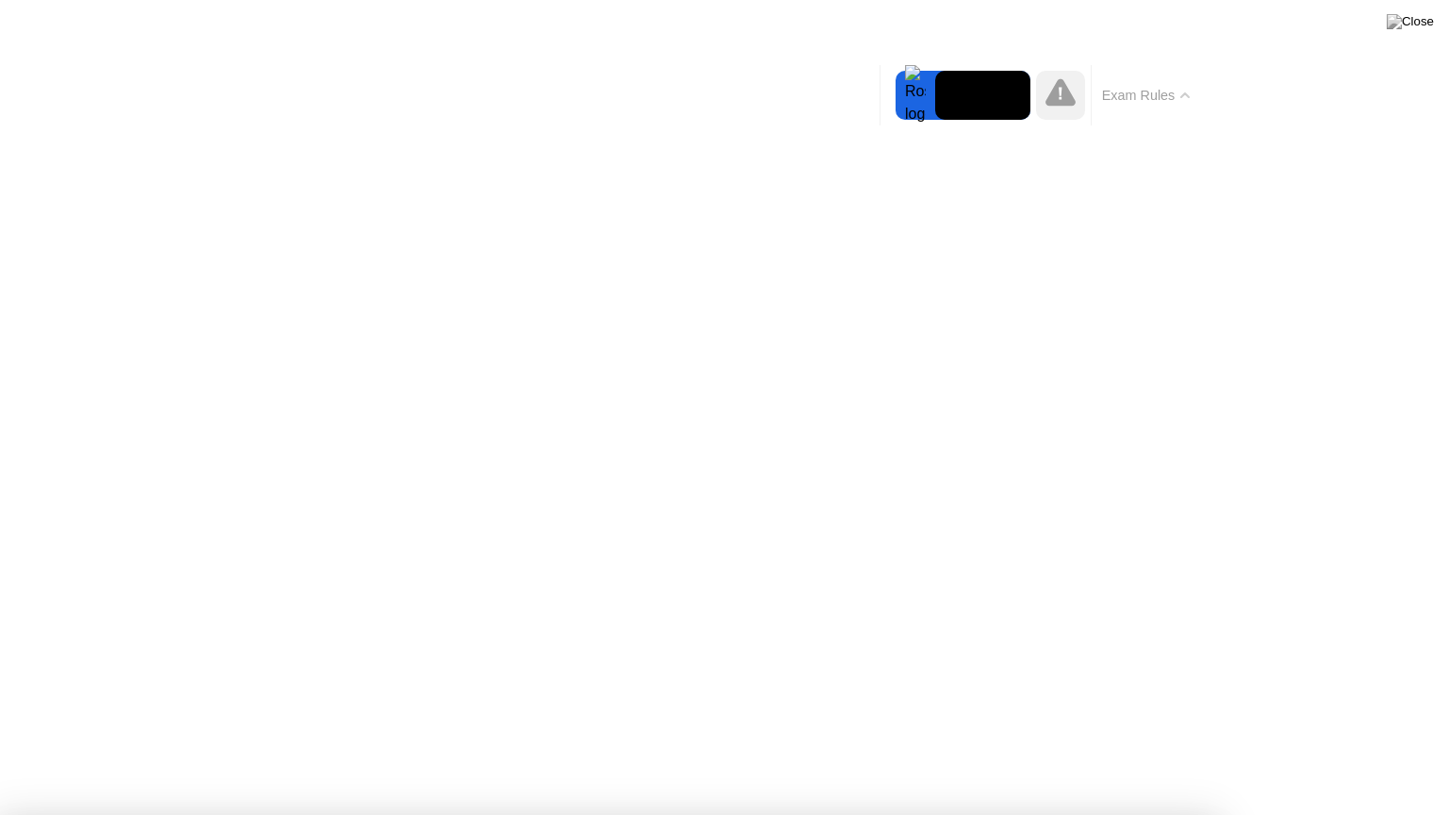
click at [1110, 99] on button "Exam Rules" at bounding box center [1147, 95] width 100 height 17
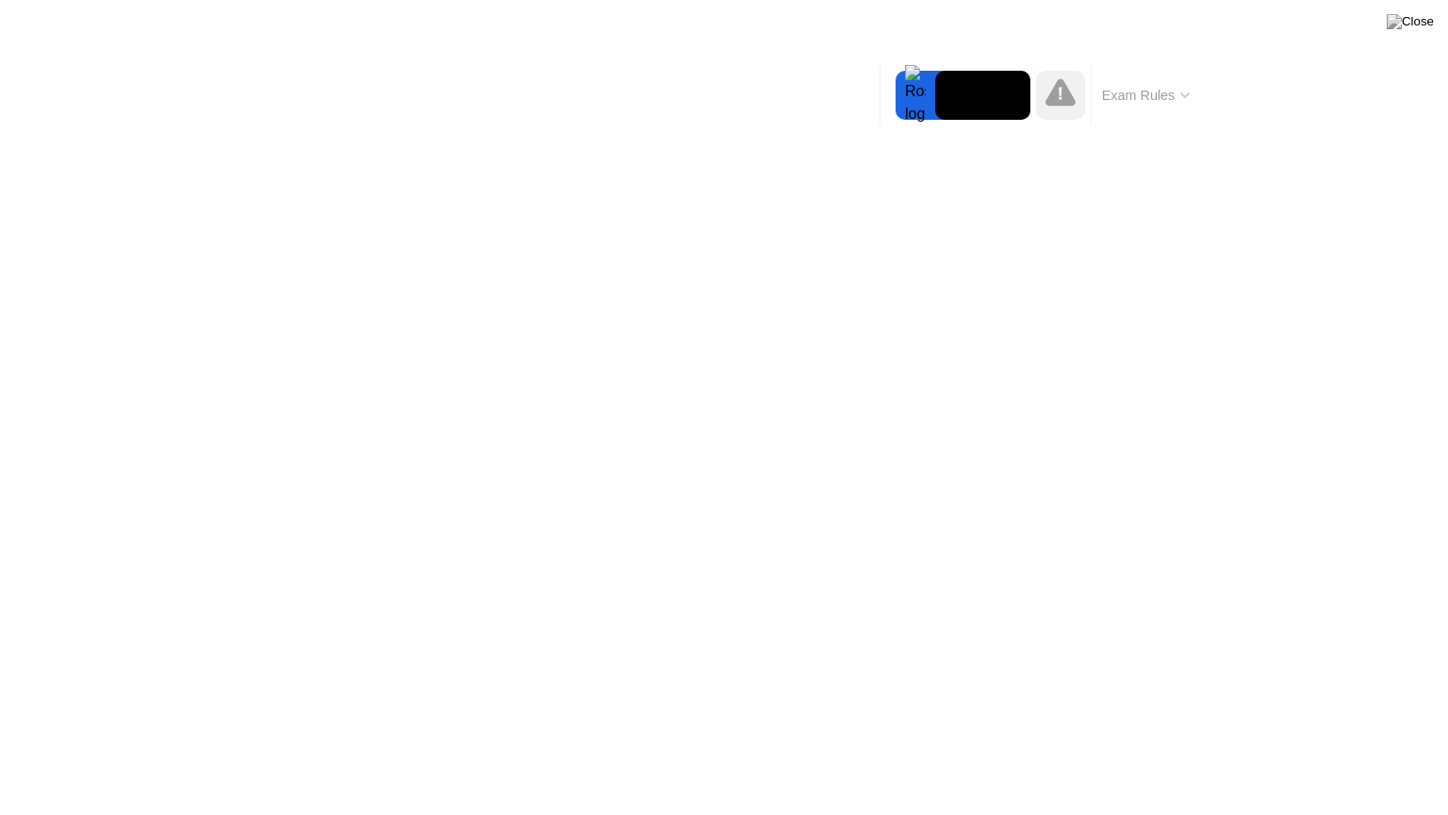
click at [1060, 94] on icon at bounding box center [1060, 94] width 3 height 12
click at [1121, 93] on button "Exam Rules" at bounding box center [1147, 95] width 100 height 17
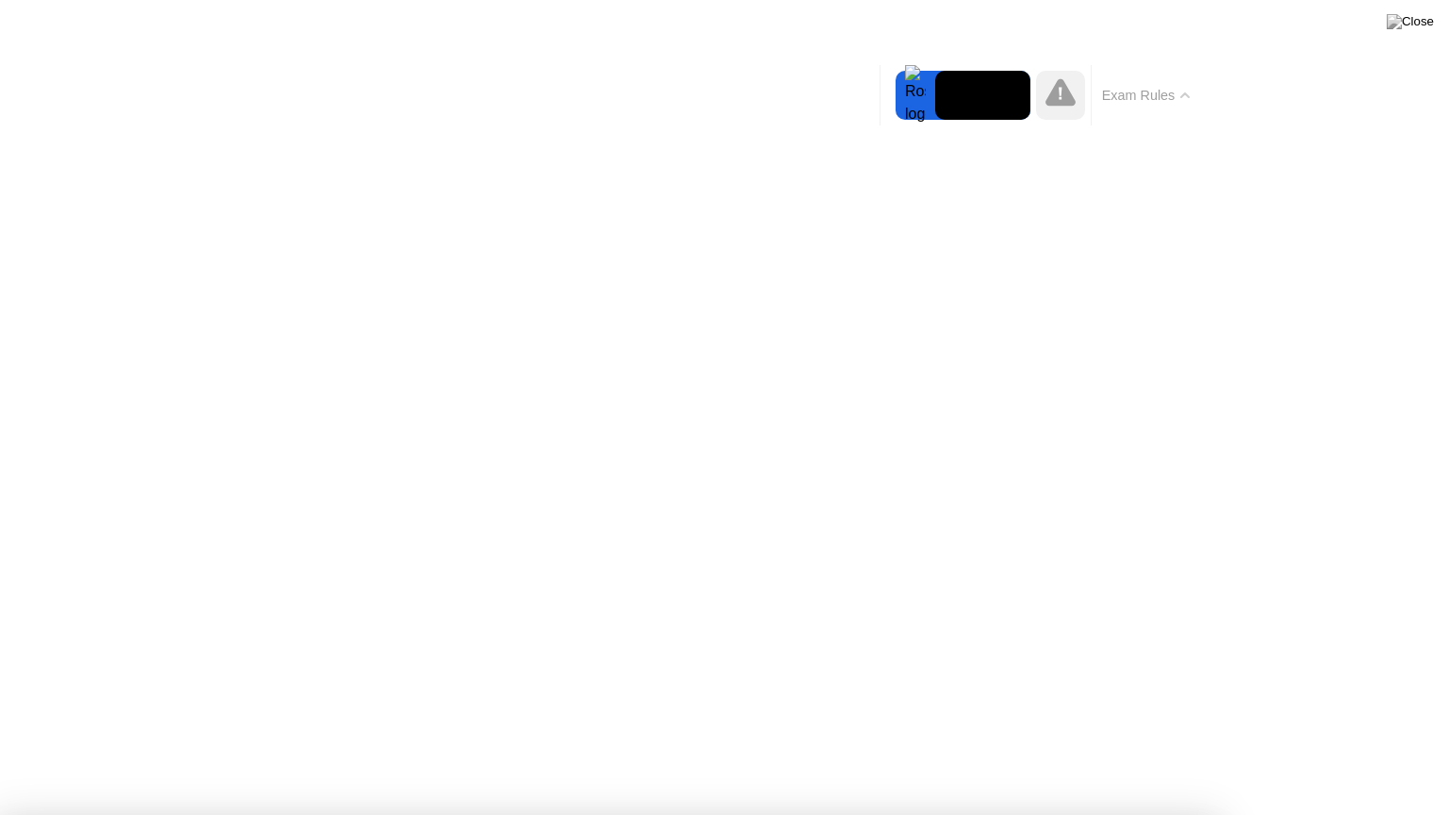
click at [1121, 93] on button "Exam Rules" at bounding box center [1147, 95] width 100 height 17
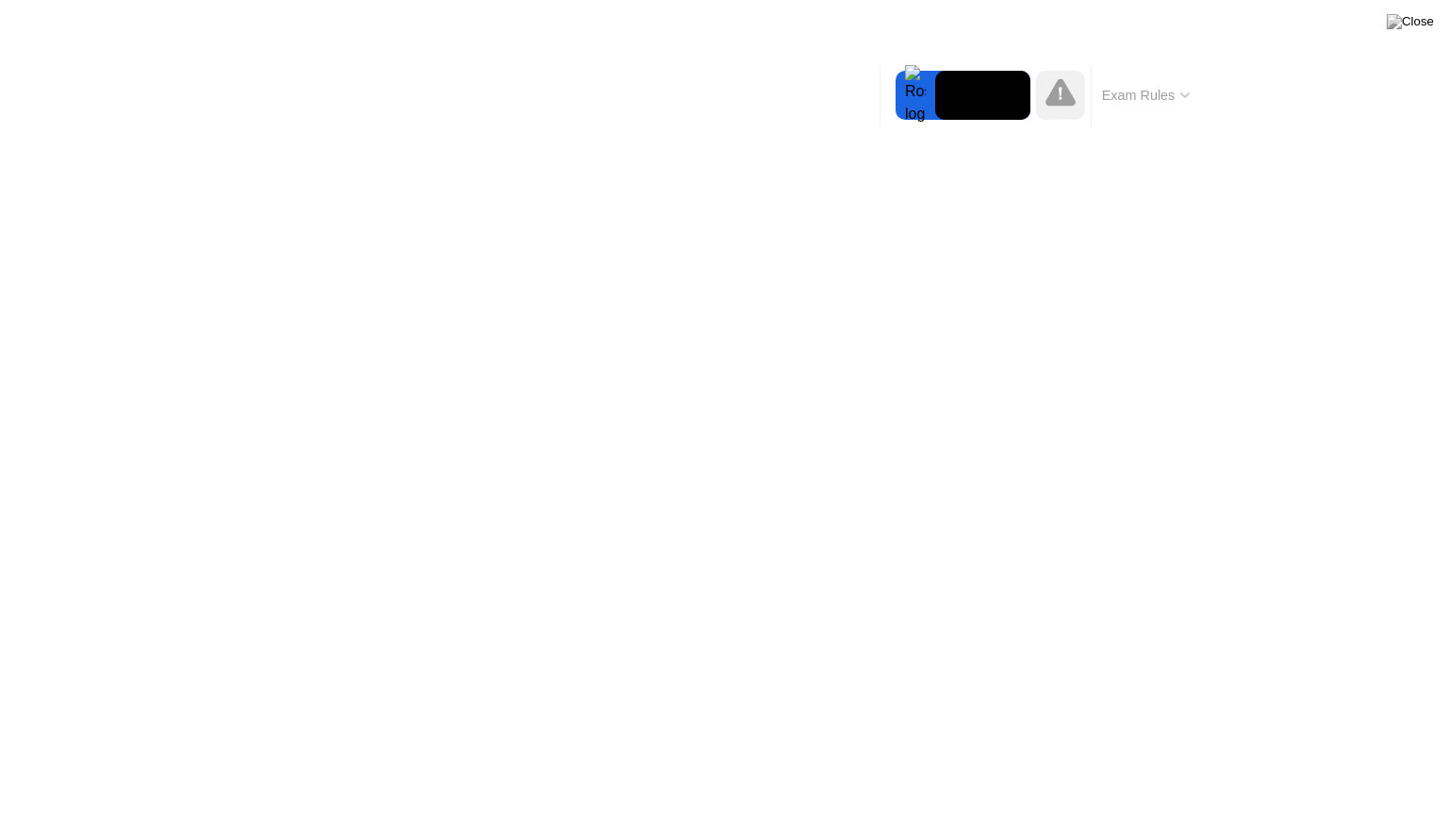
click at [897, 79] on div at bounding box center [916, 95] width 40 height 49
click at [1136, 78] on div "Exam Rules" at bounding box center [1145, 95] width 109 height 60
click at [1188, 72] on div "Exam Rules" at bounding box center [1145, 95] width 109 height 60
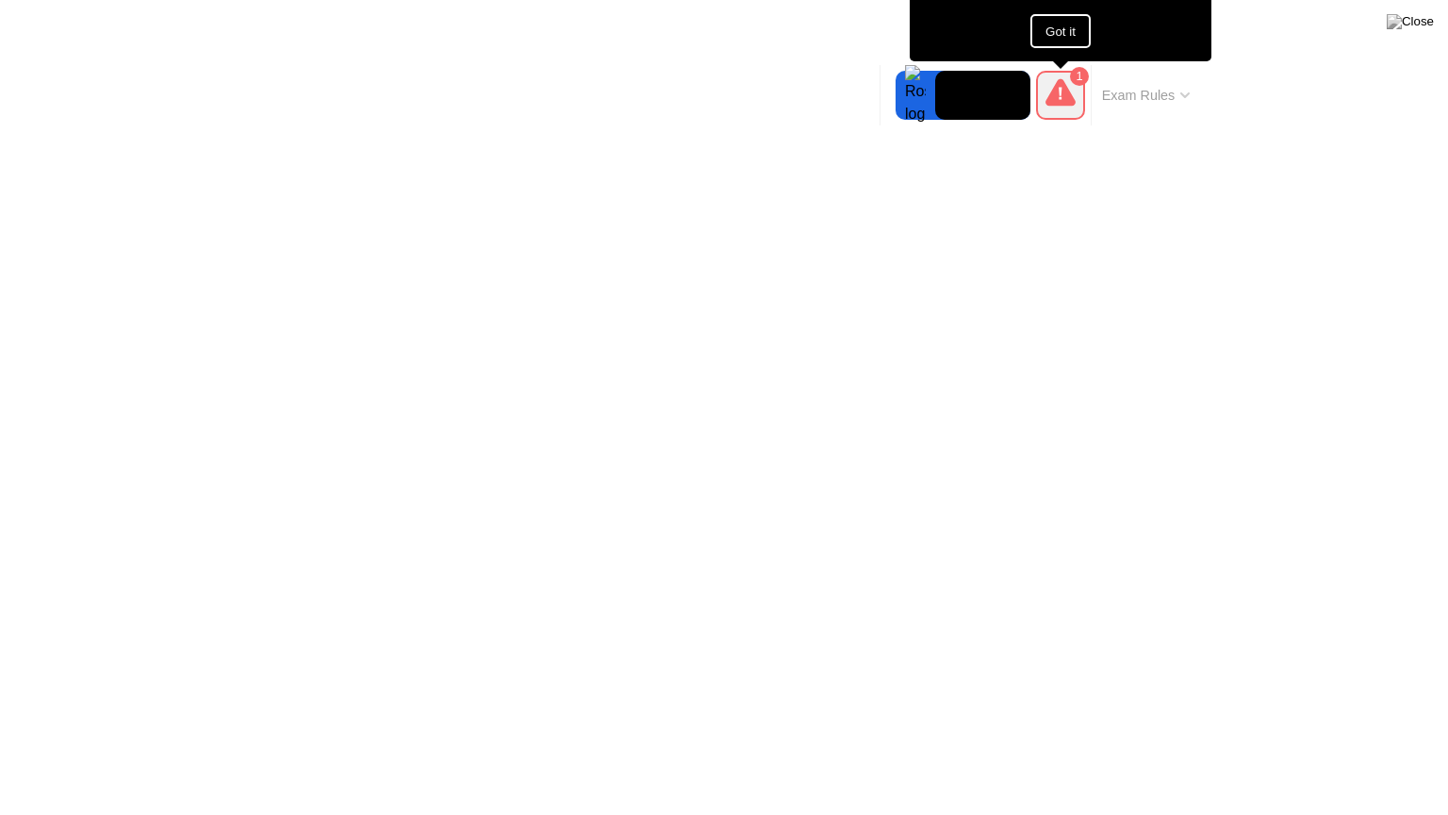
click at [1170, 102] on button "Exam Rules" at bounding box center [1147, 95] width 100 height 17
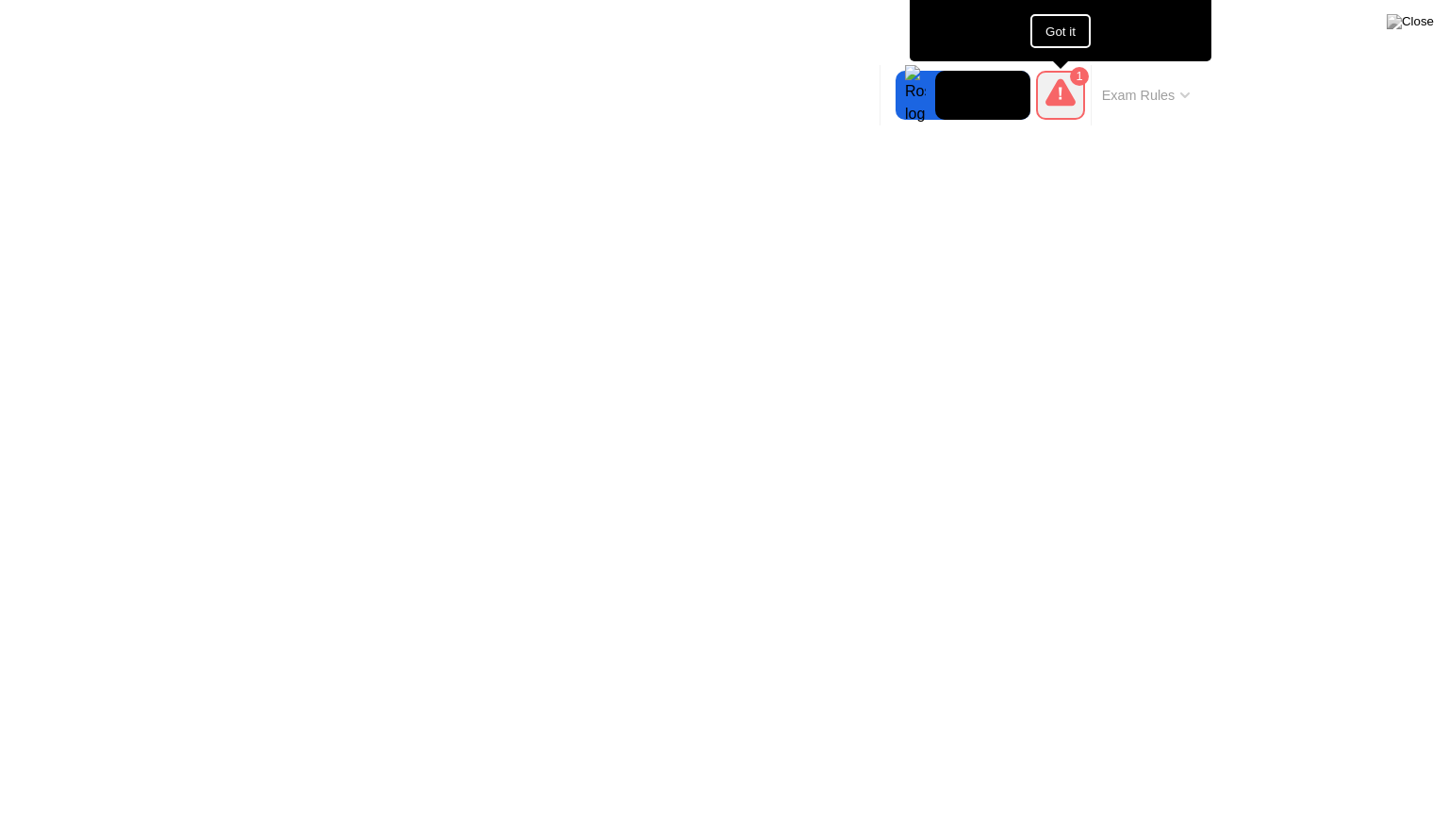
click at [890, 88] on div "Move Expand Hide 1 Heads up! It looks like your face was covered during the exa…" at bounding box center [1040, 95] width 321 height 60
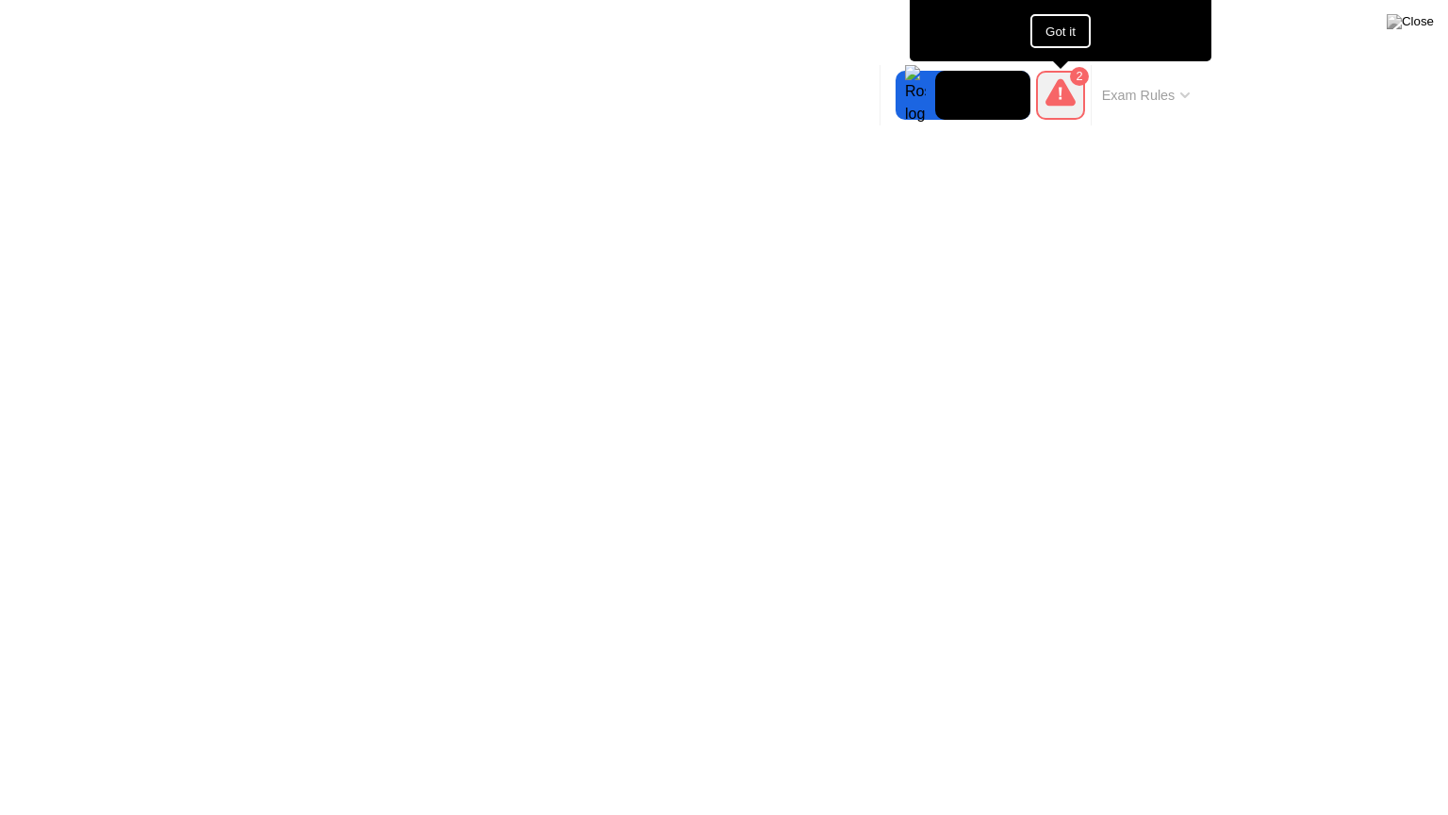
click at [1064, 87] on icon at bounding box center [1061, 91] width 30 height 27
click at [1185, 92] on icon at bounding box center [1185, 95] width 9 height 6
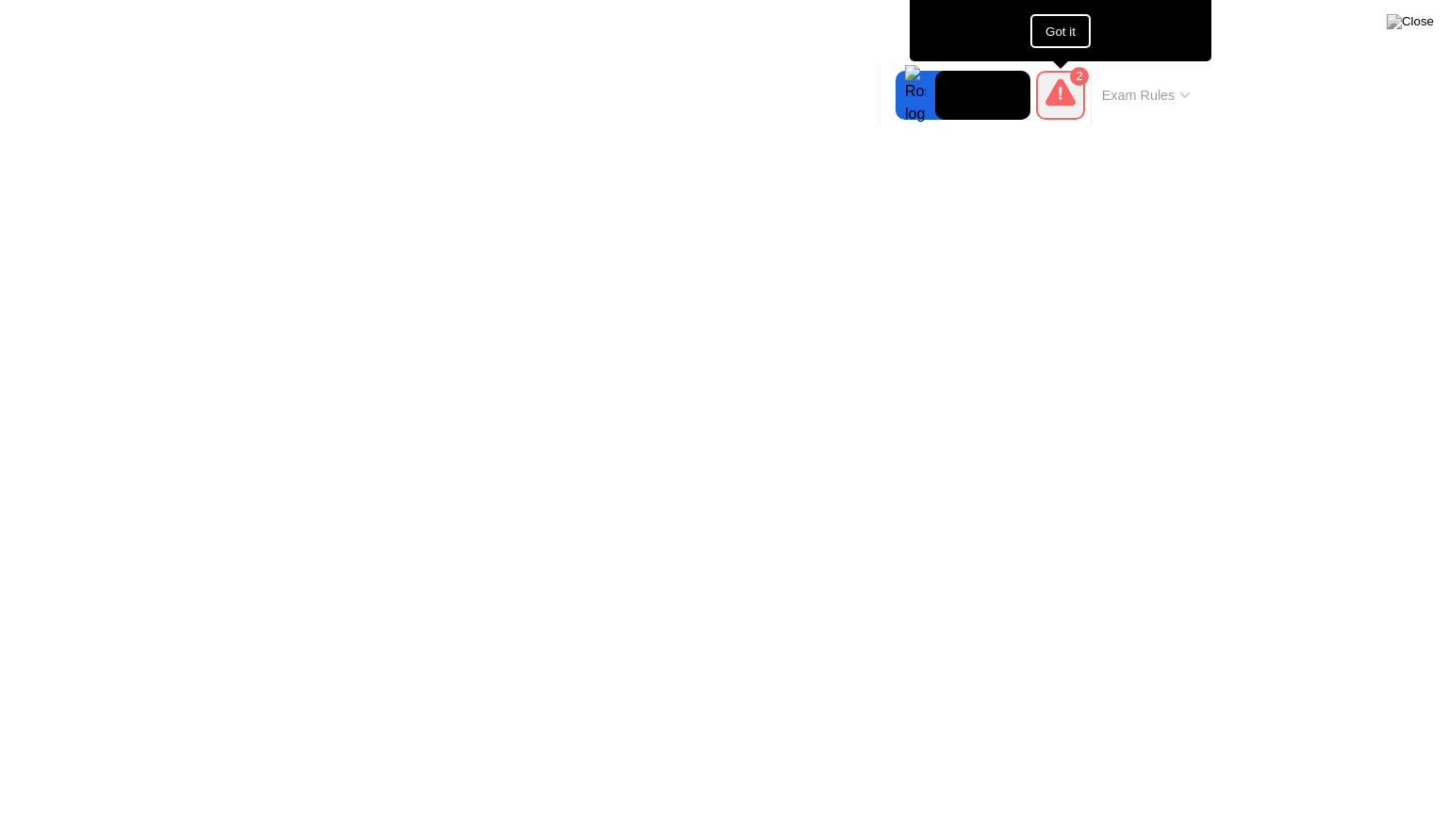
click at [1050, 23] on button "Got it" at bounding box center [1061, 31] width 60 height 34
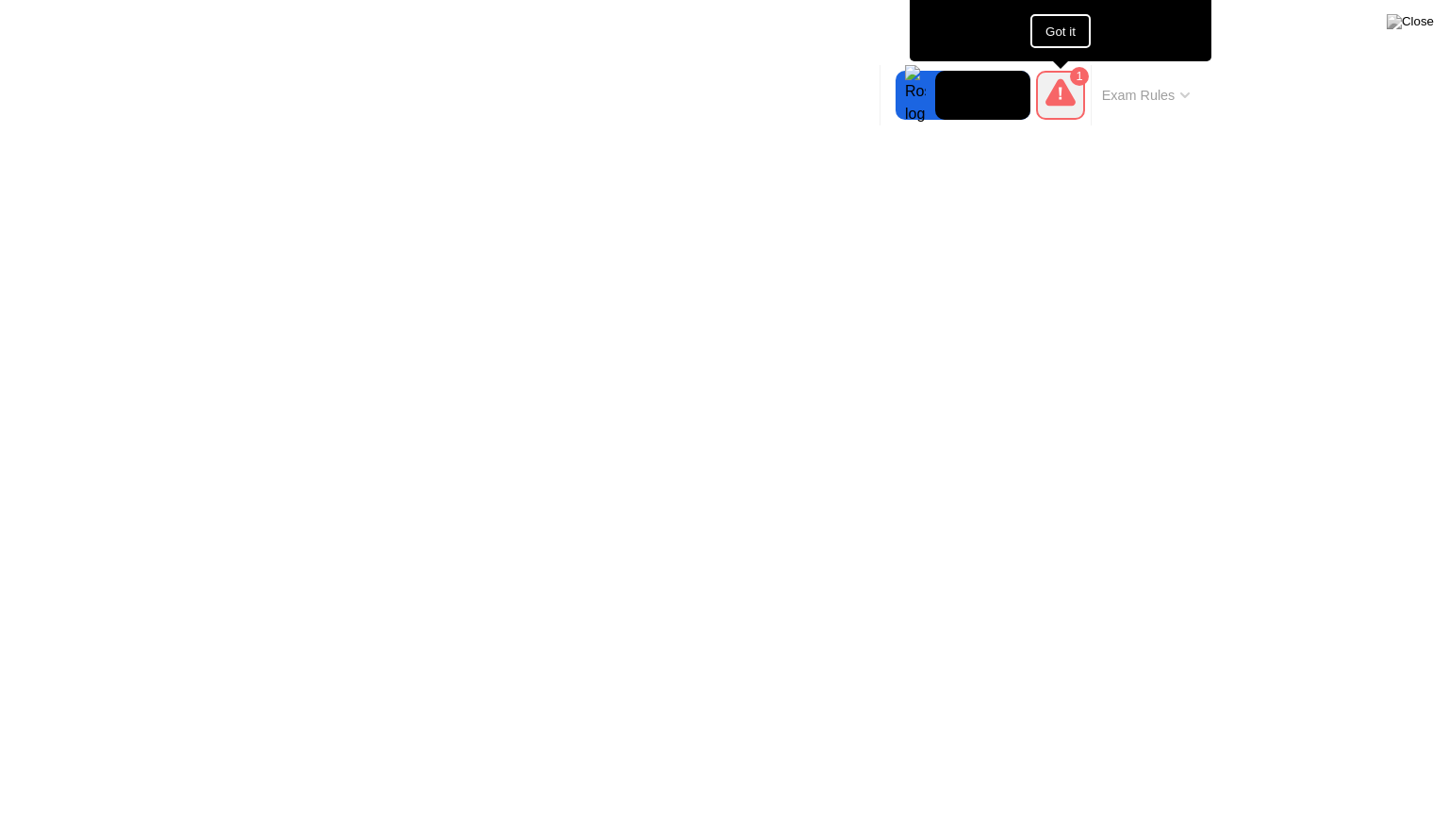
click at [1066, 21] on button "Got it" at bounding box center [1061, 31] width 60 height 34
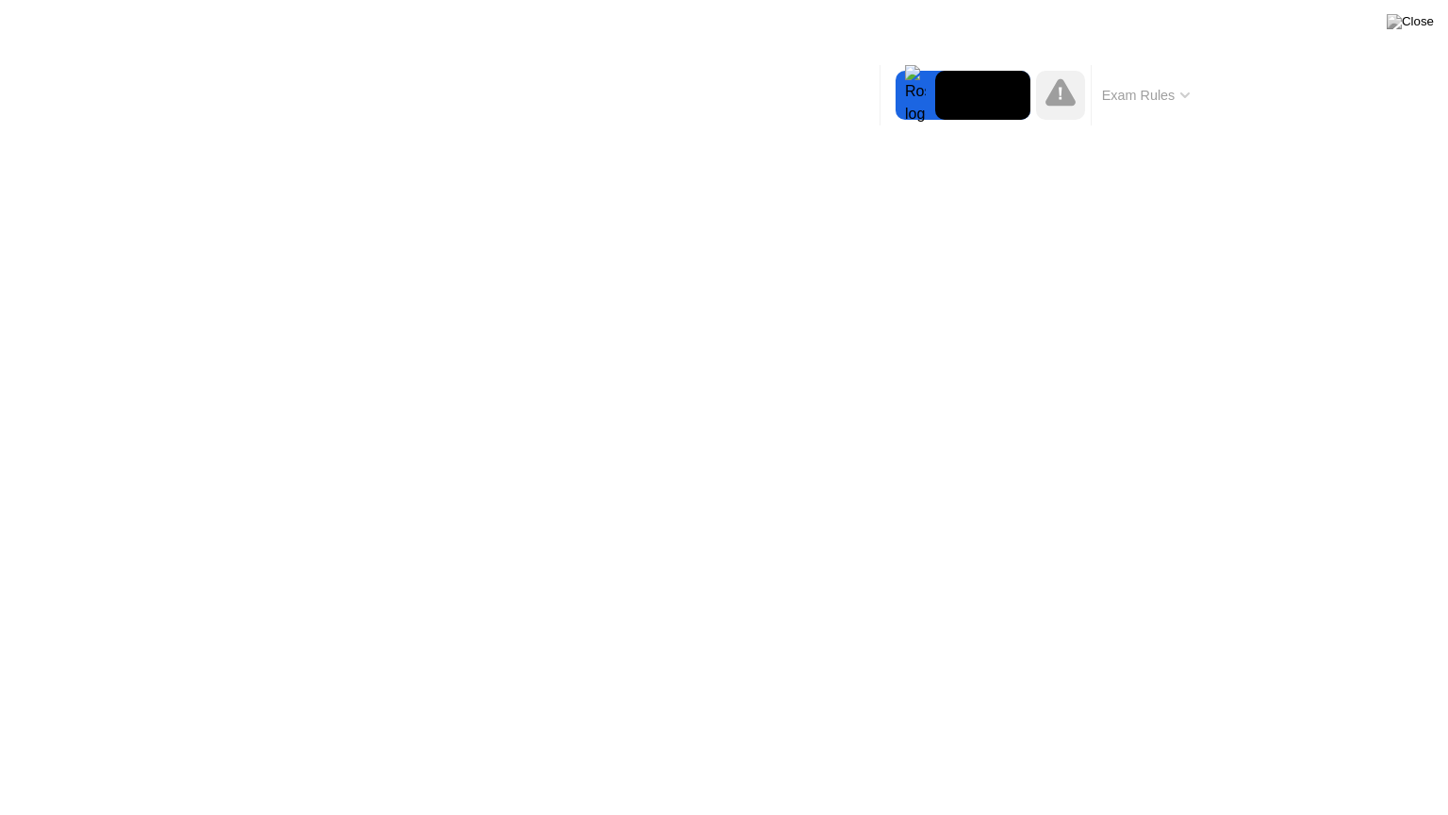
click at [1158, 92] on button "Exam Rules" at bounding box center [1147, 95] width 100 height 17
